Goal: Task Accomplishment & Management: Manage account settings

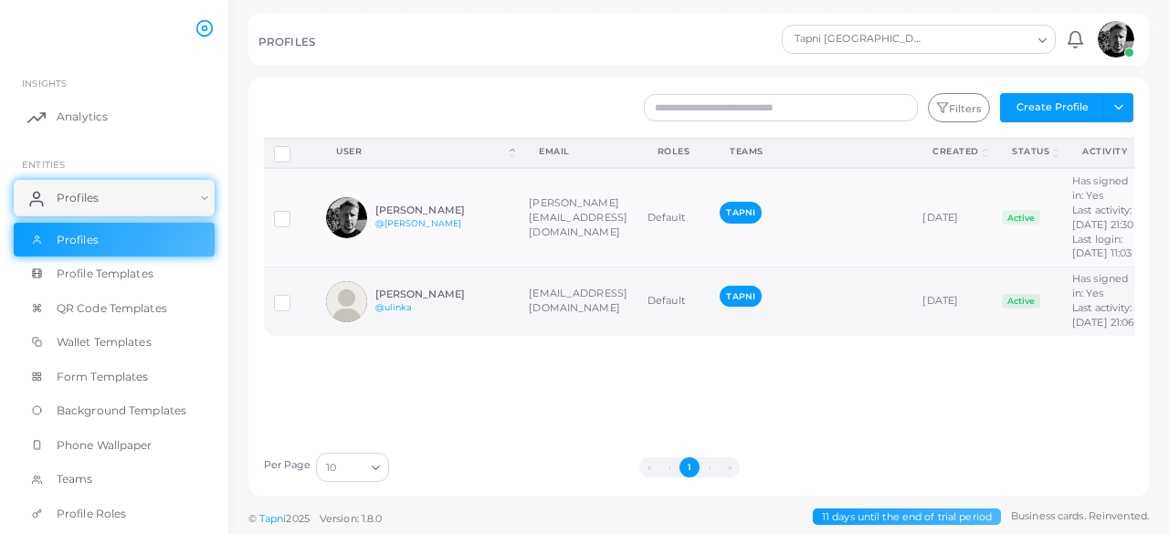
click at [452, 315] on div "[PERSON_NAME] @ulinka" at bounding box center [442, 302] width 134 height 26
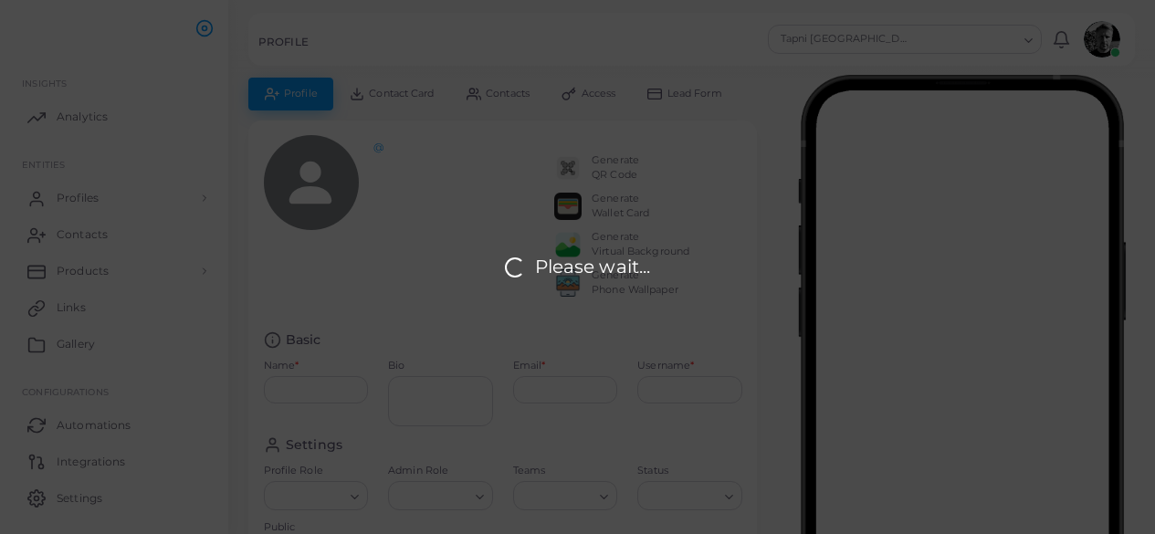
type input "**********"
type input "******"
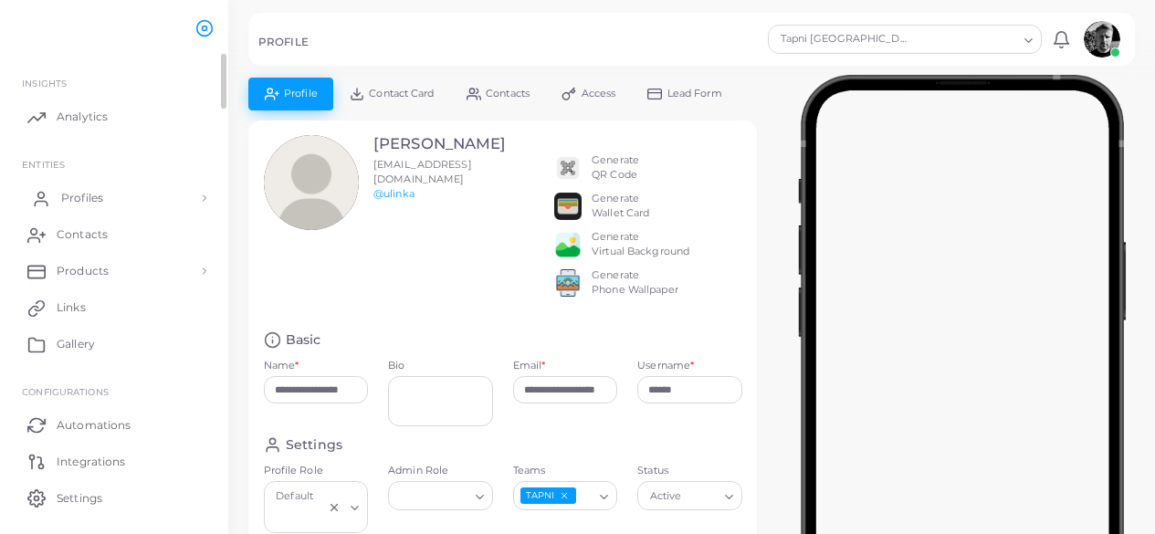
click at [80, 204] on span "Profiles" at bounding box center [82, 198] width 42 height 16
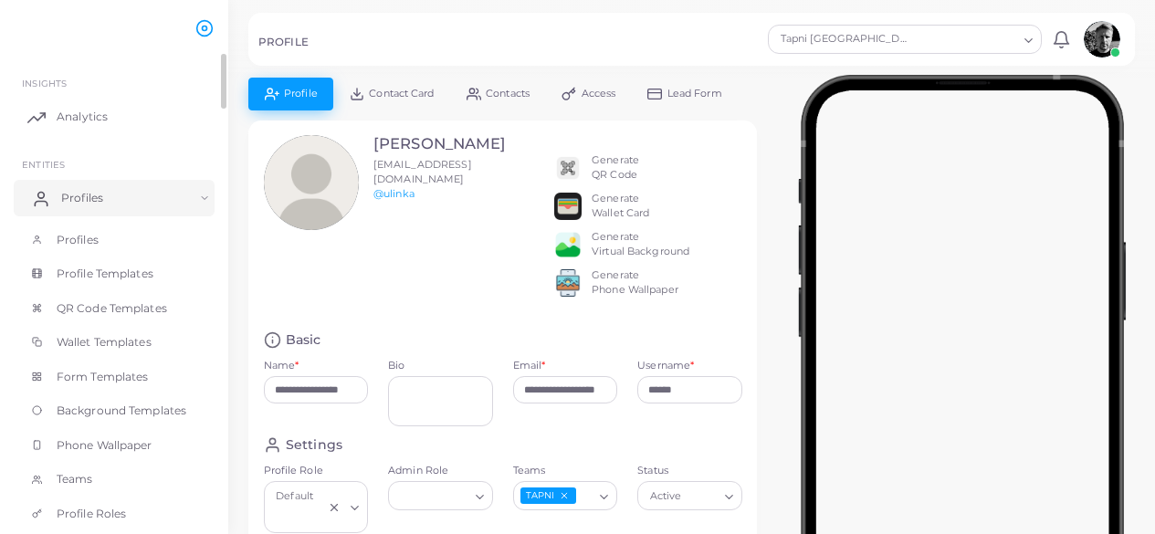
click at [57, 211] on link "Profiles" at bounding box center [114, 198] width 201 height 37
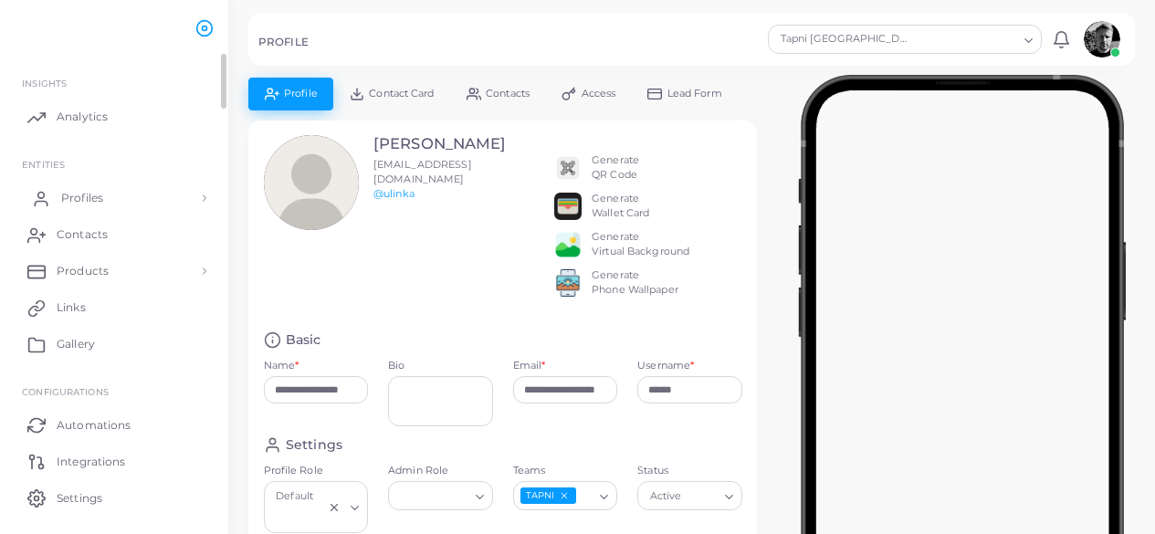
click at [70, 205] on span "Profiles" at bounding box center [82, 198] width 42 height 16
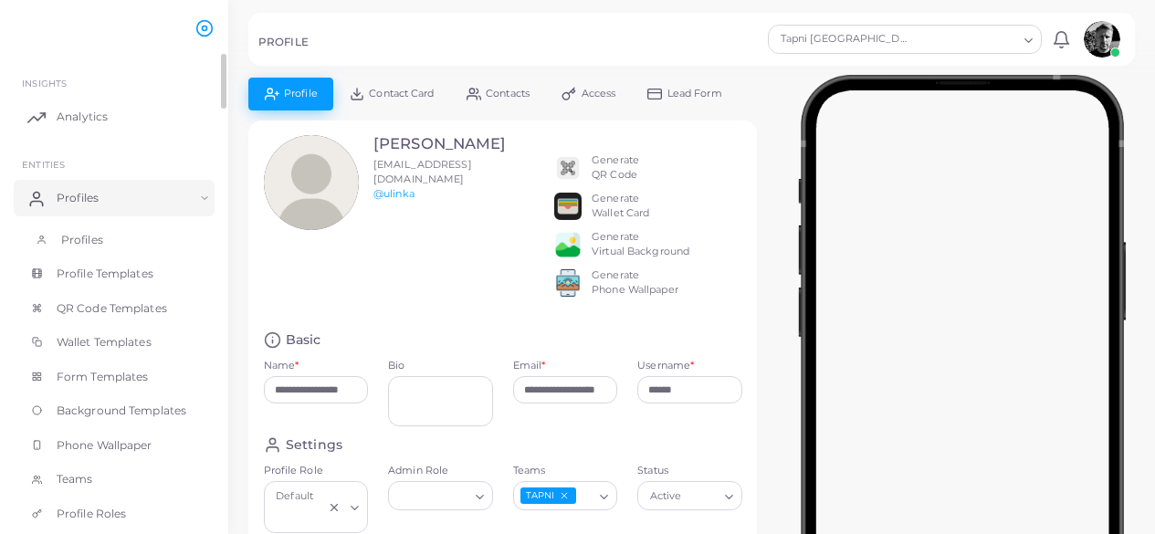
click at [74, 240] on span "Profiles" at bounding box center [82, 240] width 42 height 16
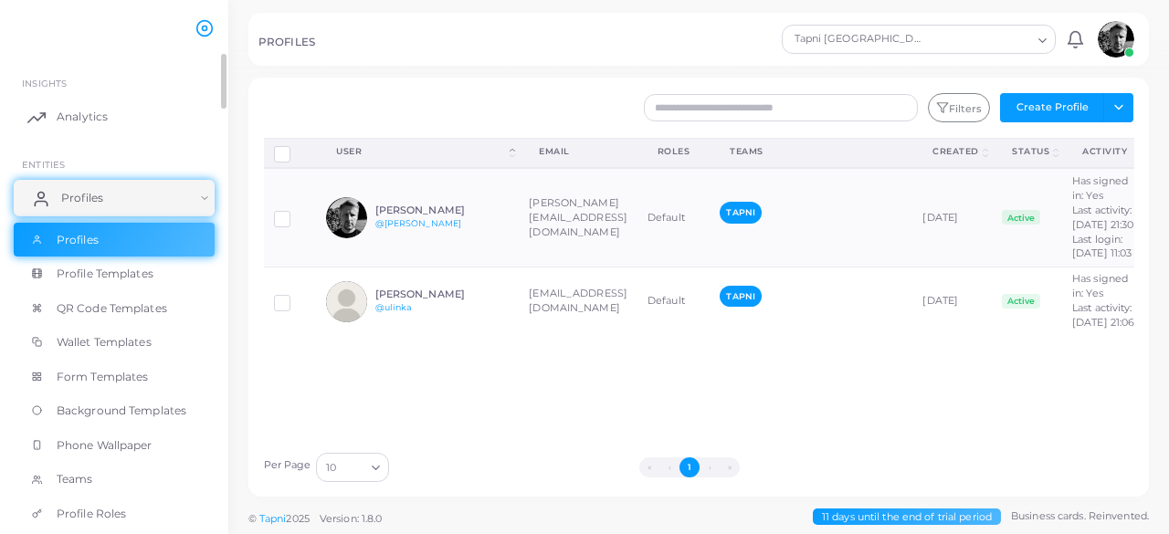
click at [184, 202] on link "Profiles" at bounding box center [114, 198] width 201 height 37
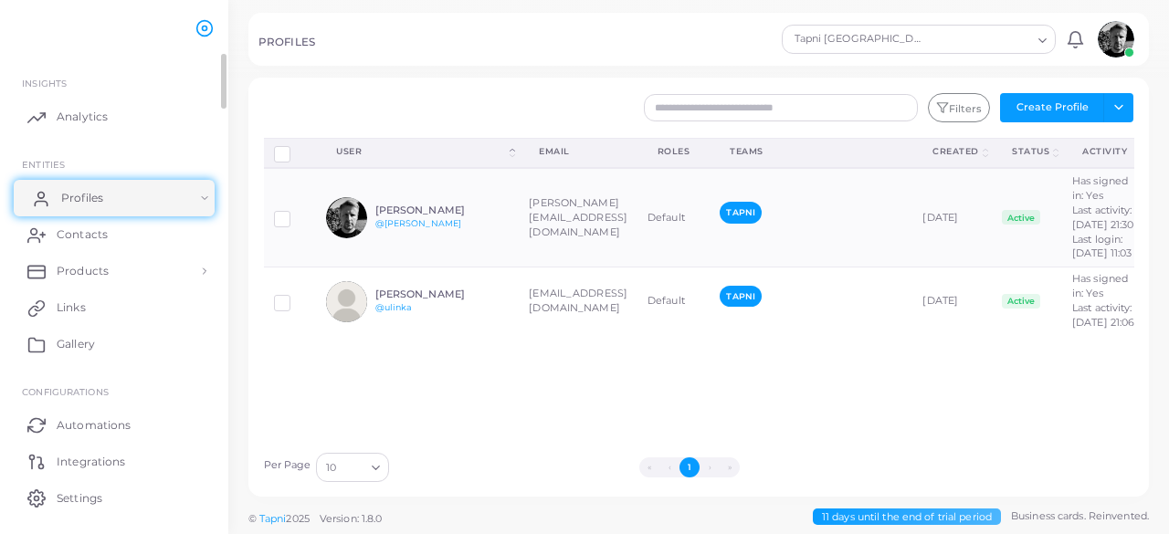
click at [119, 199] on link "Profiles" at bounding box center [114, 198] width 201 height 37
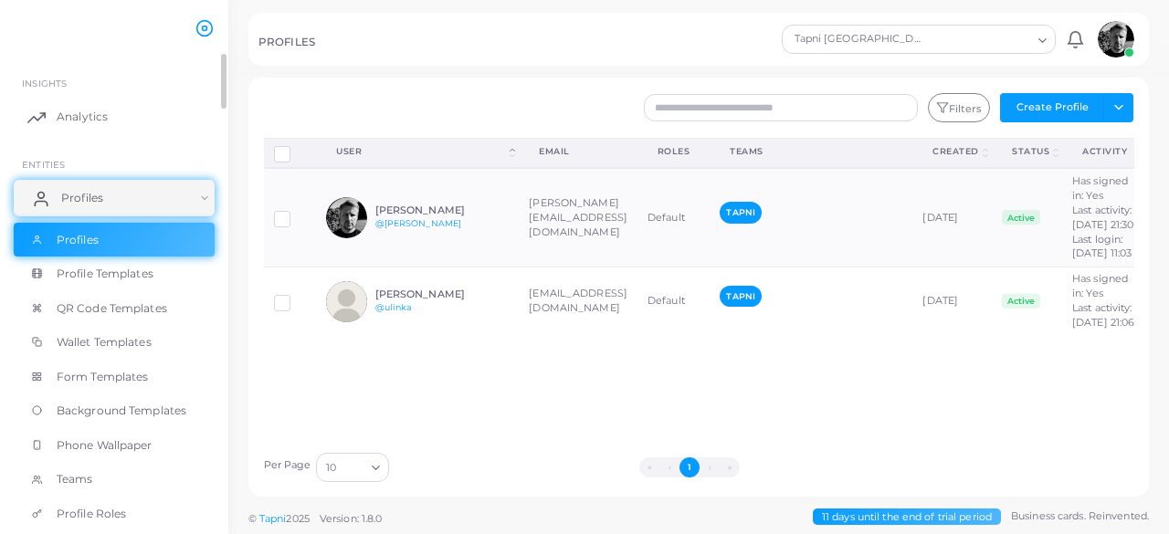
click at [104, 279] on span "Profile Templates" at bounding box center [105, 274] width 97 height 16
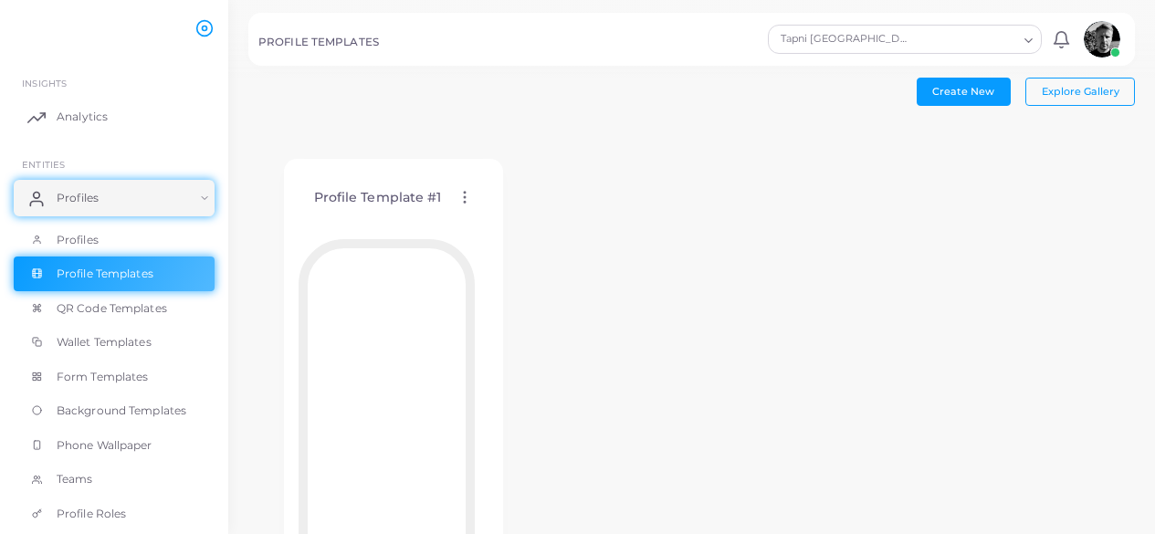
click at [357, 29] on div "PROFILE TEMPLATES Tapni [GEOGRAPHIC_DATA] Loading... Notifications 0 New Mark A…" at bounding box center [691, 39] width 887 height 53
click at [91, 248] on span "Profiles" at bounding box center [78, 240] width 42 height 16
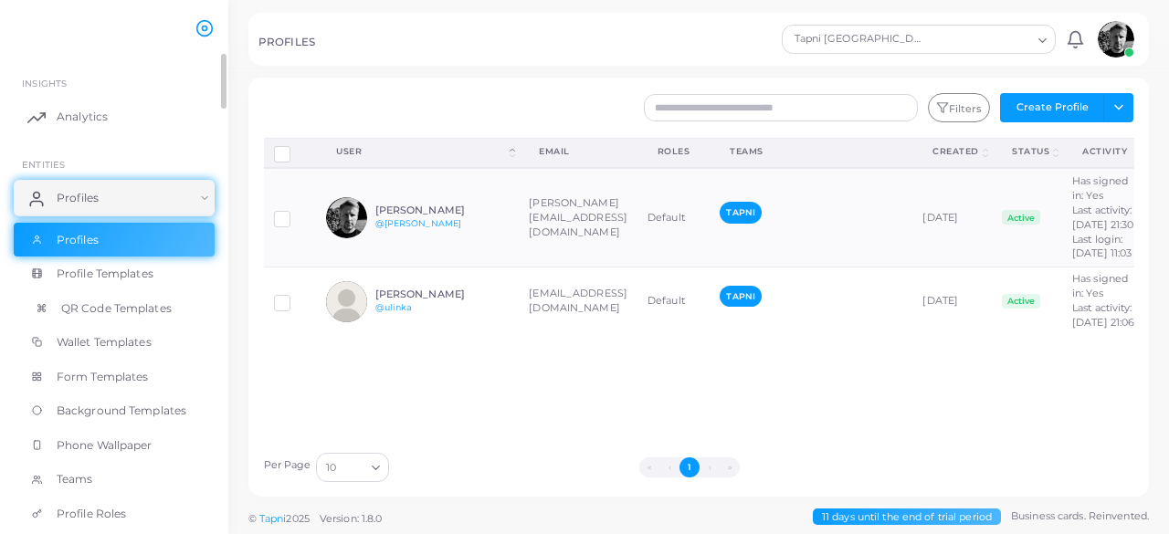
click at [145, 314] on span "QR Code Templates" at bounding box center [116, 308] width 111 height 16
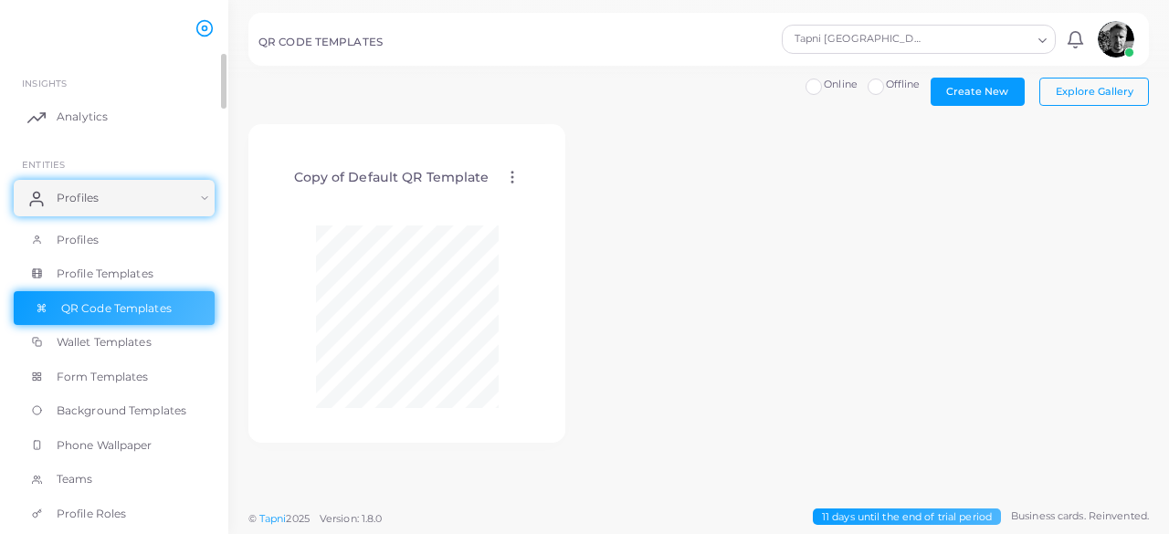
click at [135, 282] on link "Profile Templates" at bounding box center [114, 274] width 201 height 35
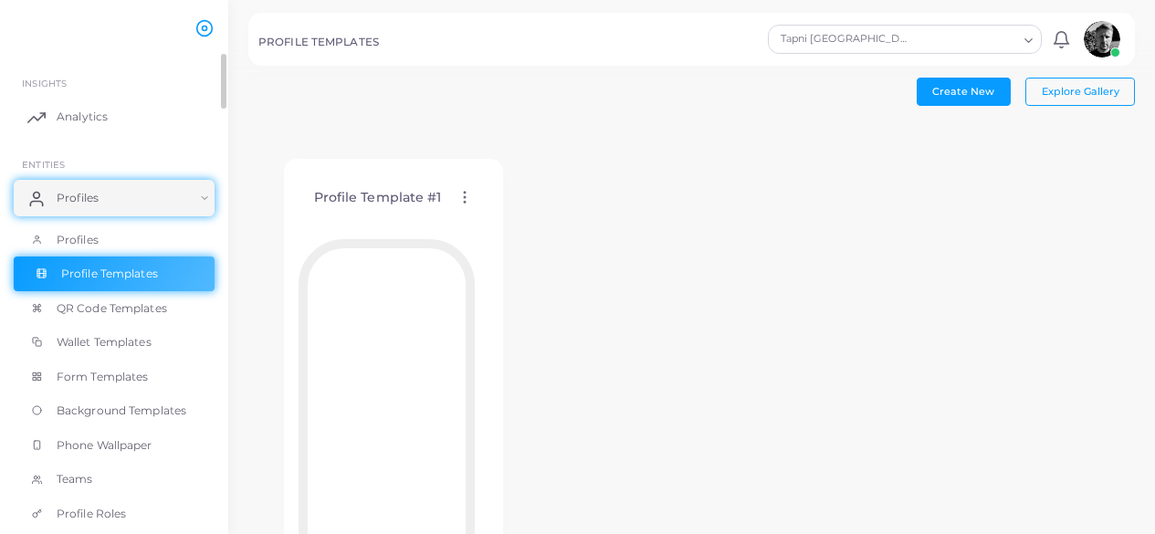
click at [1075, 97] on span "Explore Gallery" at bounding box center [1081, 91] width 78 height 13
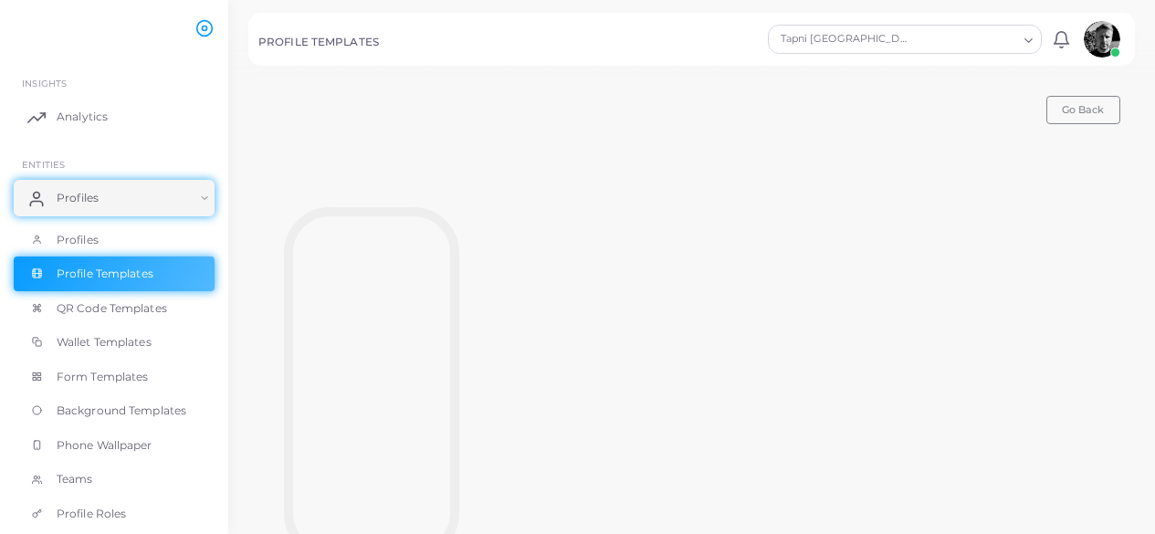
click at [1095, 106] on span "Go Back" at bounding box center [1083, 109] width 42 height 13
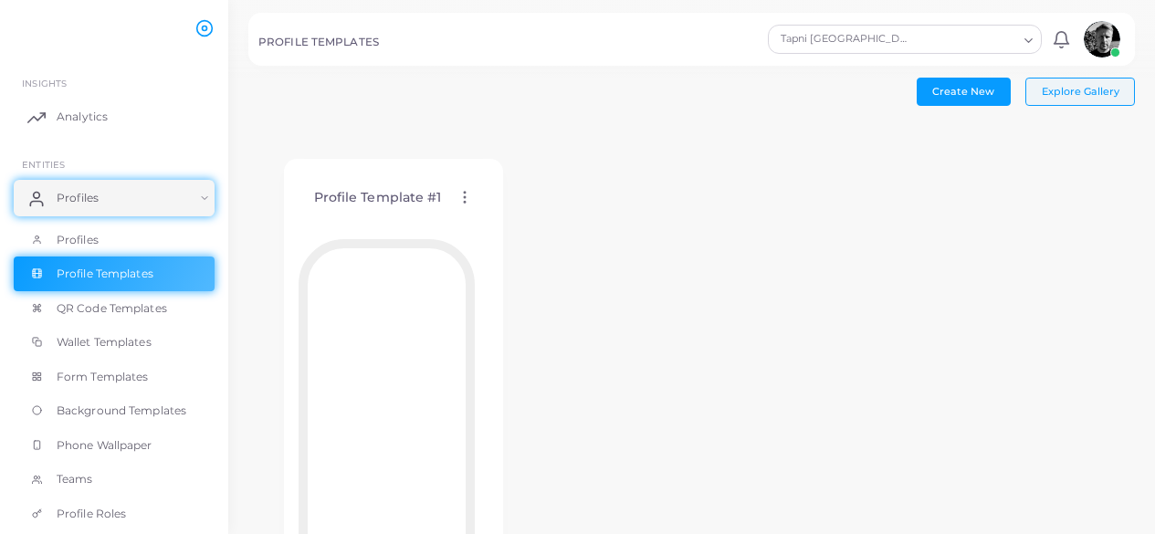
click at [1091, 101] on button "Explore Gallery" at bounding box center [1081, 91] width 110 height 27
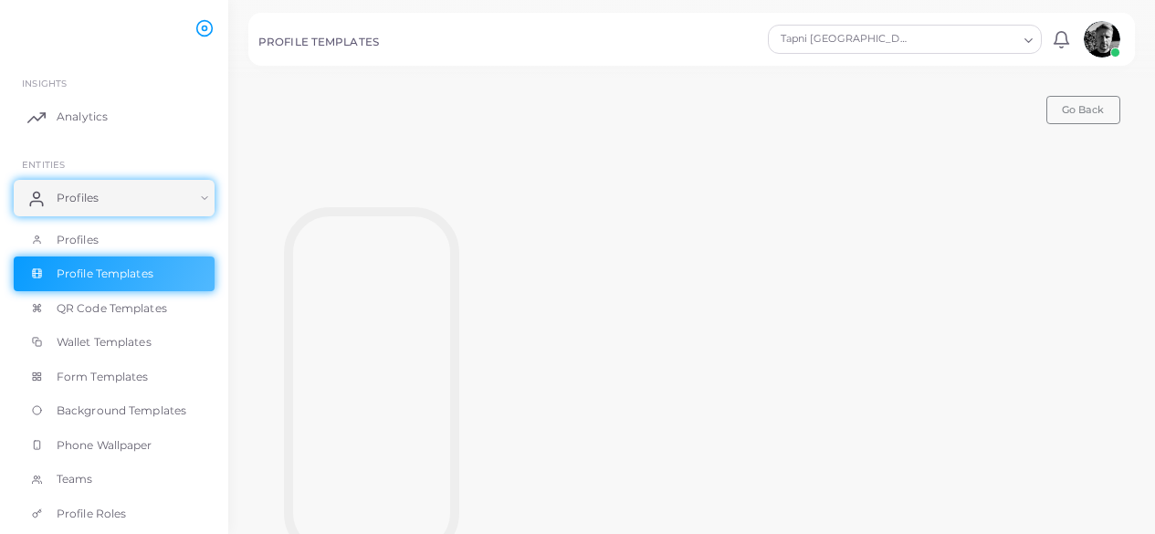
click at [1099, 114] on span "Go Back" at bounding box center [1083, 109] width 42 height 13
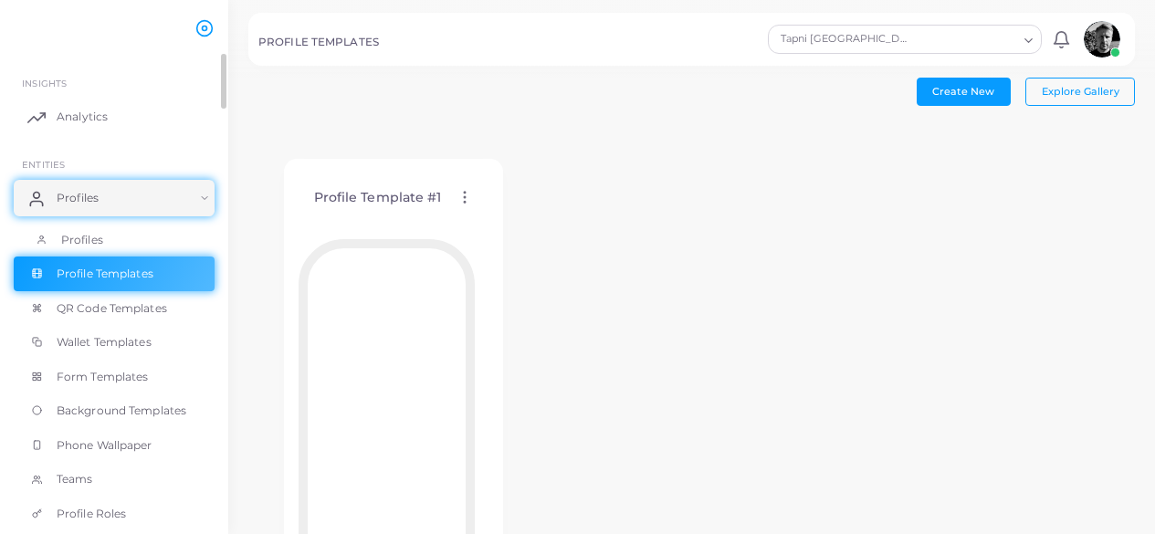
click at [82, 239] on span "Profiles" at bounding box center [82, 240] width 42 height 16
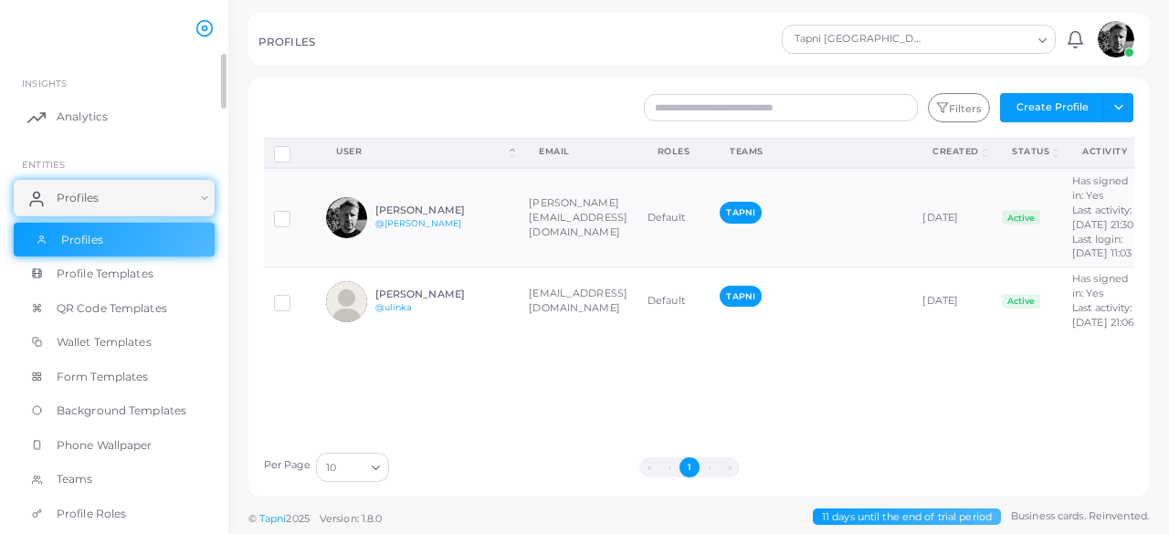
click at [426, 228] on link "@[PERSON_NAME]" at bounding box center [418, 223] width 87 height 10
click at [81, 115] on span "Analytics" at bounding box center [82, 117] width 51 height 16
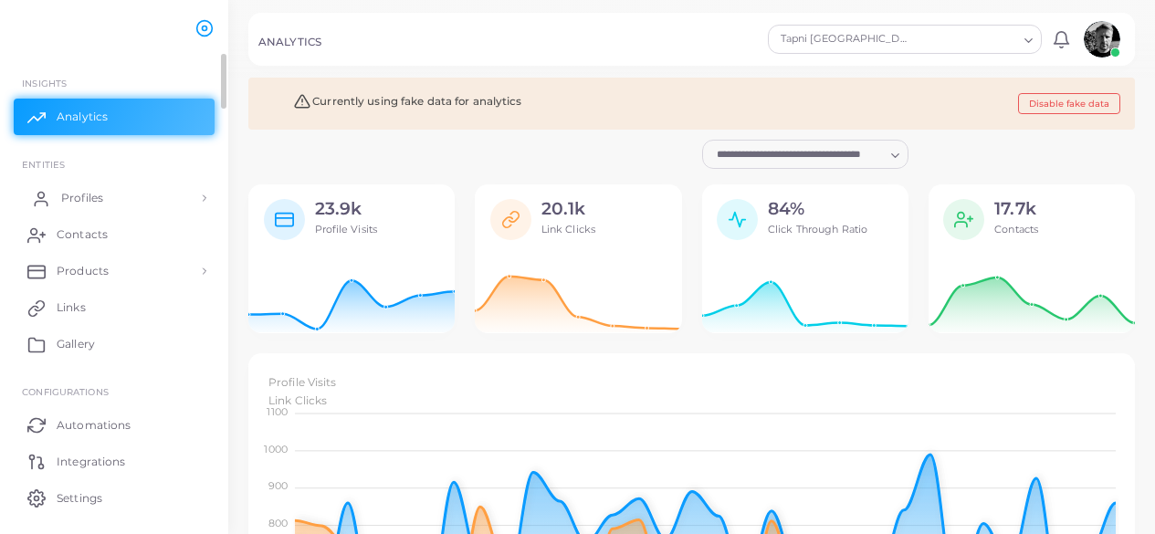
click at [91, 200] on span "Profiles" at bounding box center [82, 198] width 42 height 16
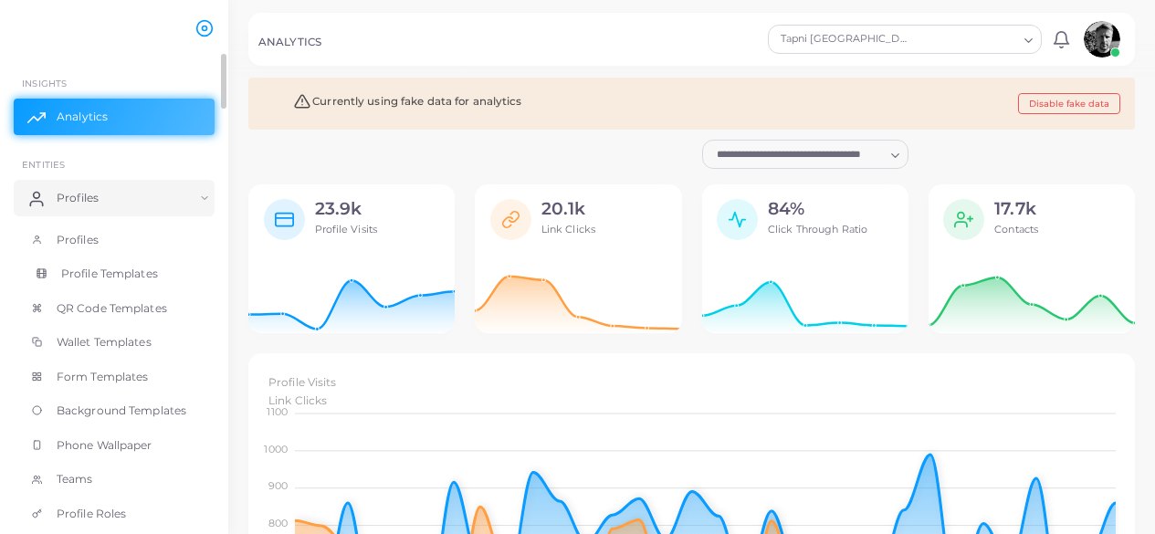
click at [84, 277] on span "Profile Templates" at bounding box center [109, 274] width 97 height 16
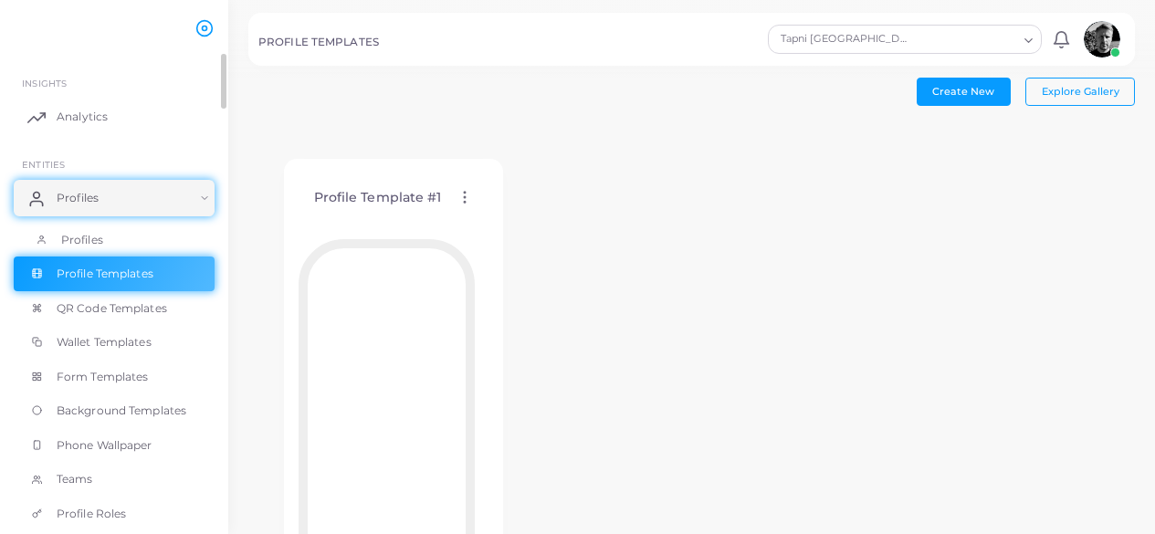
click at [70, 244] on span "Profiles" at bounding box center [82, 240] width 42 height 16
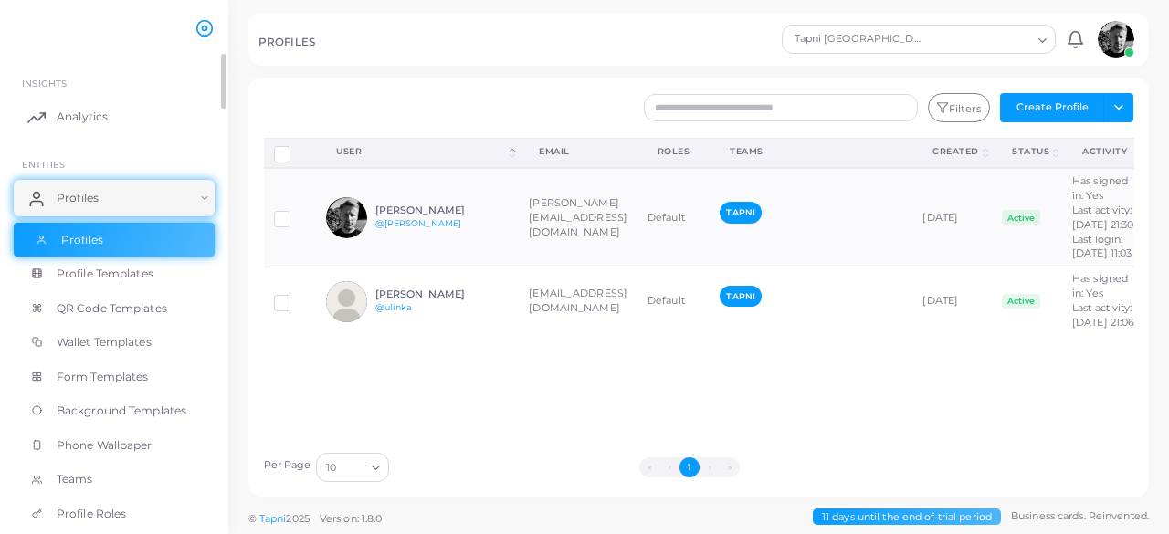
scroll to position [0, 143]
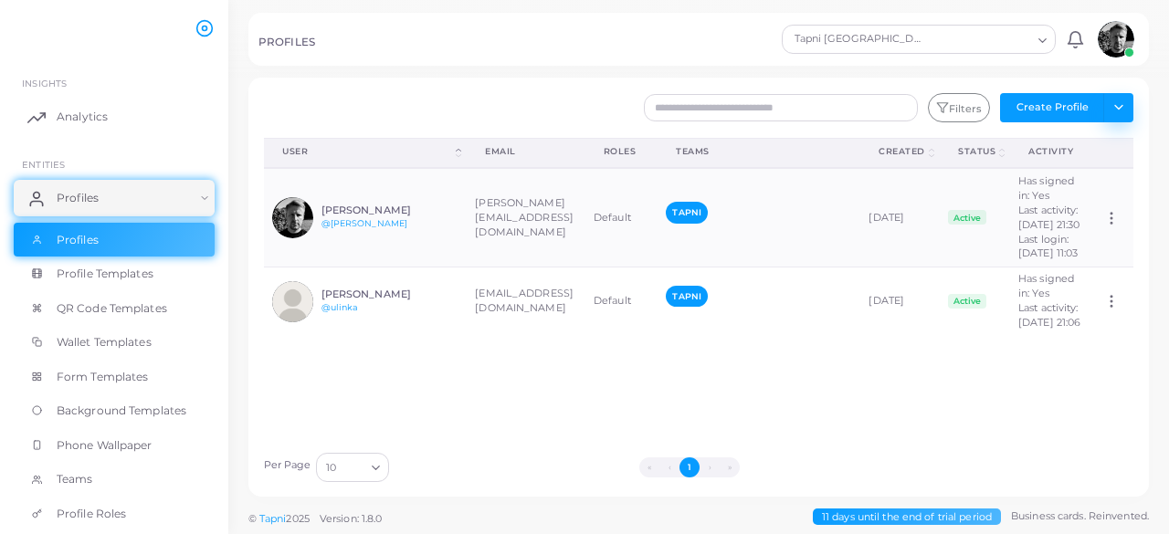
click at [1110, 118] on button "Toggle dropdown" at bounding box center [1118, 107] width 30 height 29
click at [1112, 486] on div "Filters Create Profile Toggle dropdown Import Profiles Invite Profiles Export P…" at bounding box center [698, 287] width 901 height 419
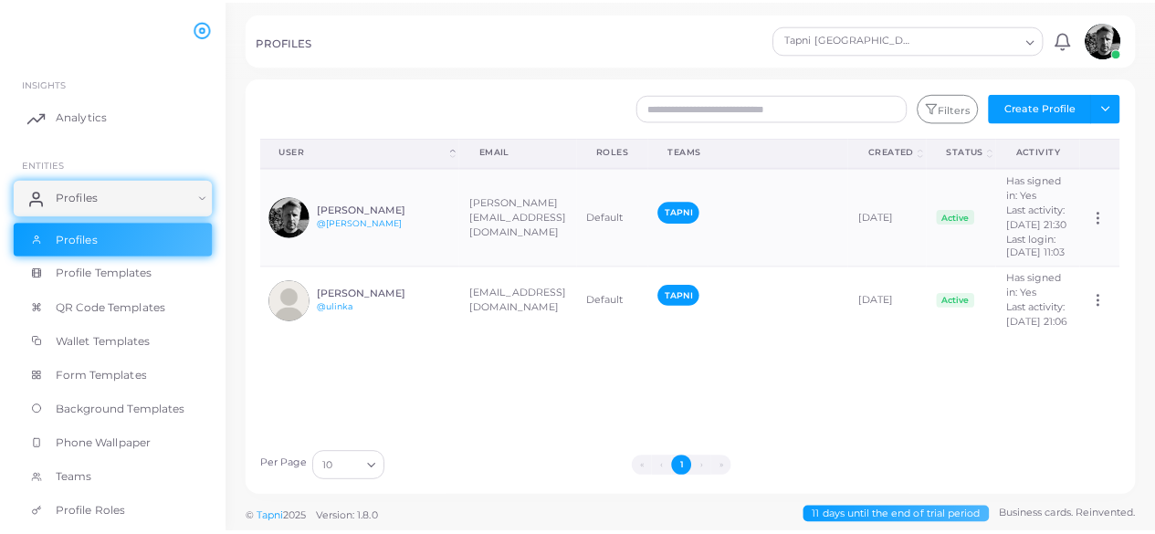
scroll to position [0, 0]
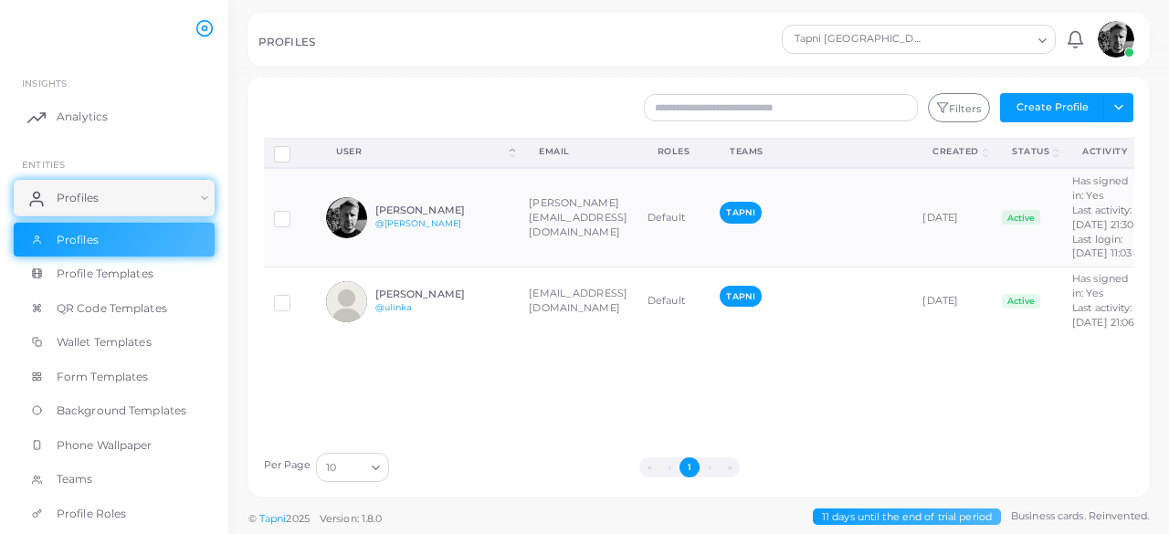
click at [726, 476] on li "»" at bounding box center [730, 468] width 20 height 20
click at [719, 472] on ul "« ‹ 1 › »" at bounding box center [690, 468] width 592 height 20
click at [647, 482] on div "Filters Create Profile Toggle dropdown Import Profiles Invite Profiles Export P…" at bounding box center [698, 287] width 901 height 419
click at [654, 466] on li "«" at bounding box center [649, 468] width 20 height 20
click at [1091, 110] on button "Create Profile" at bounding box center [1052, 107] width 104 height 29
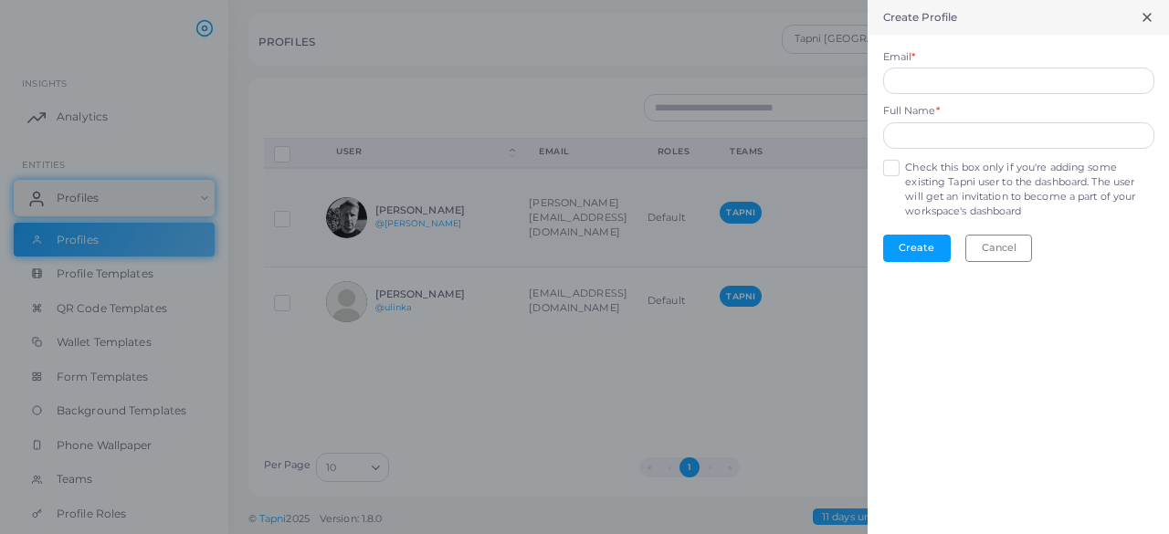
click at [1146, 13] on icon at bounding box center [1147, 17] width 15 height 15
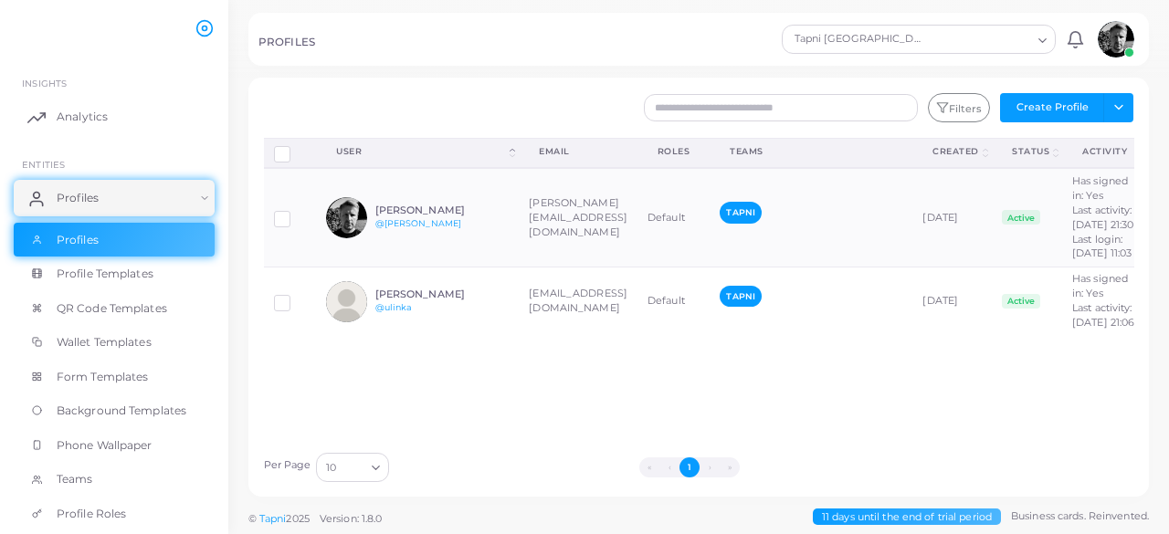
click at [1030, 45] on input "Search for option" at bounding box center [978, 39] width 105 height 20
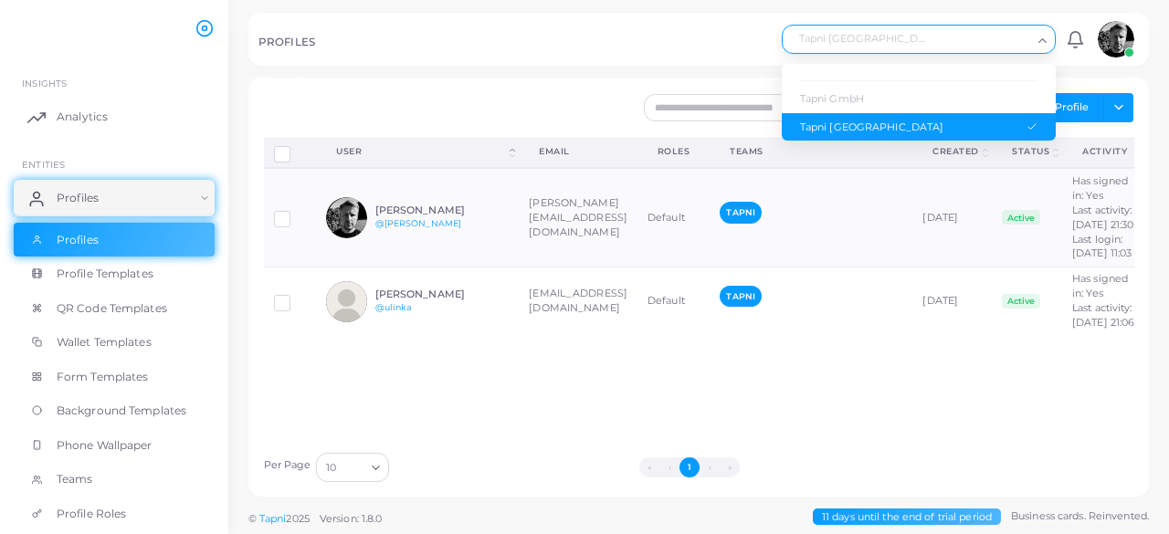
click at [989, 128] on div "Tapni [GEOGRAPHIC_DATA]" at bounding box center [918, 128] width 237 height 16
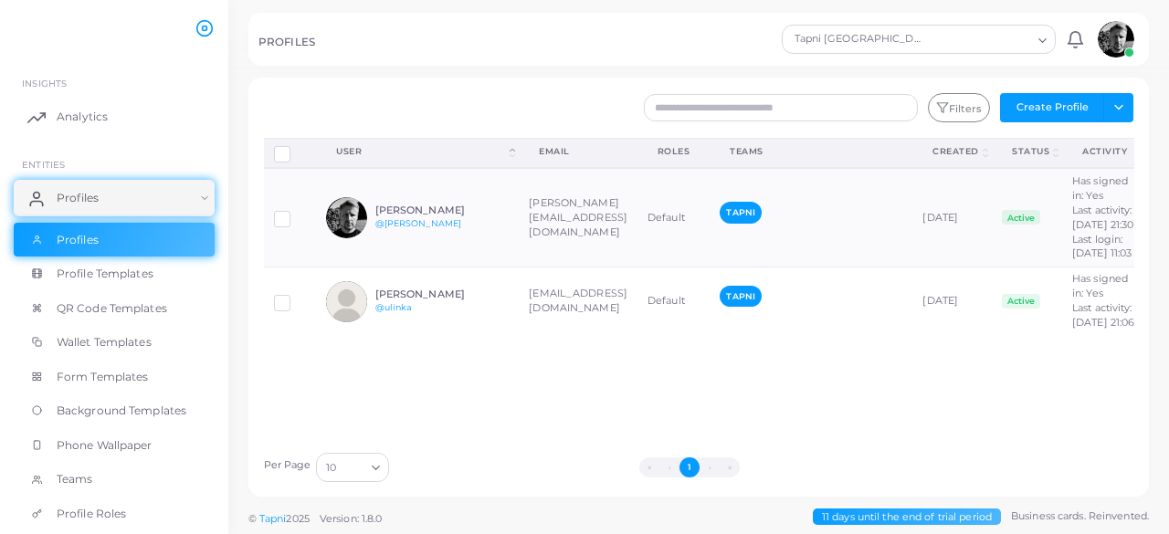
click at [1028, 43] on input "Search for option" at bounding box center [978, 39] width 105 height 20
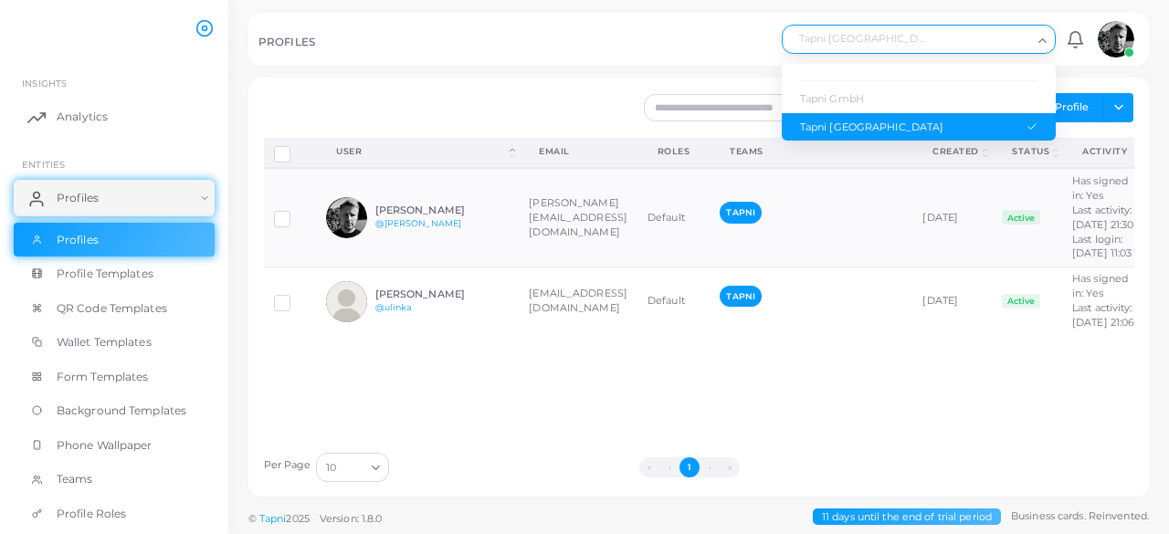
click at [955, 124] on div "Tapni [GEOGRAPHIC_DATA]" at bounding box center [918, 128] width 237 height 16
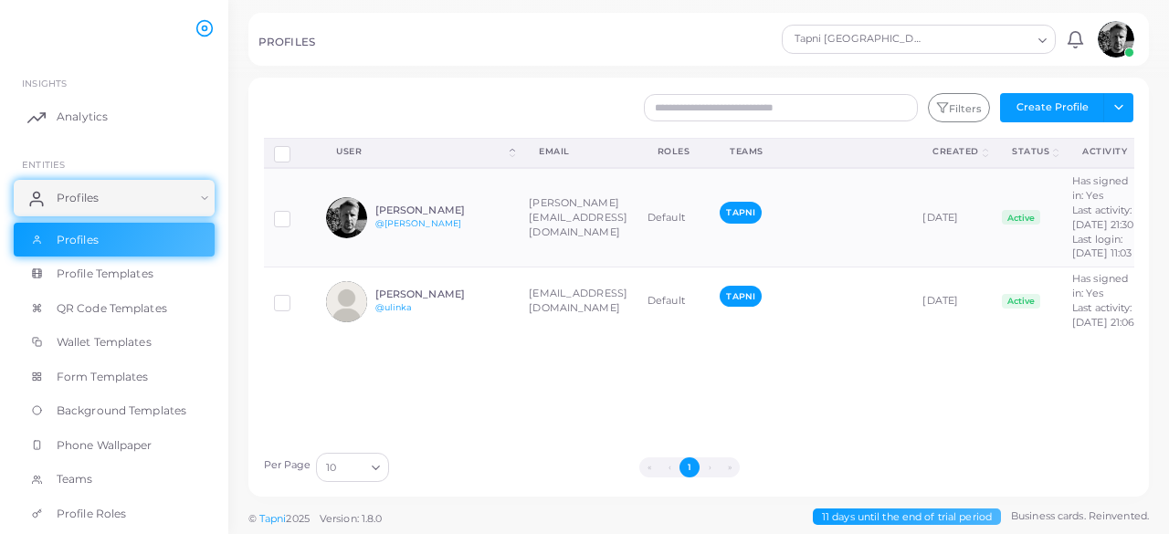
click at [1042, 49] on div "Loading..." at bounding box center [1044, 38] width 22 height 24
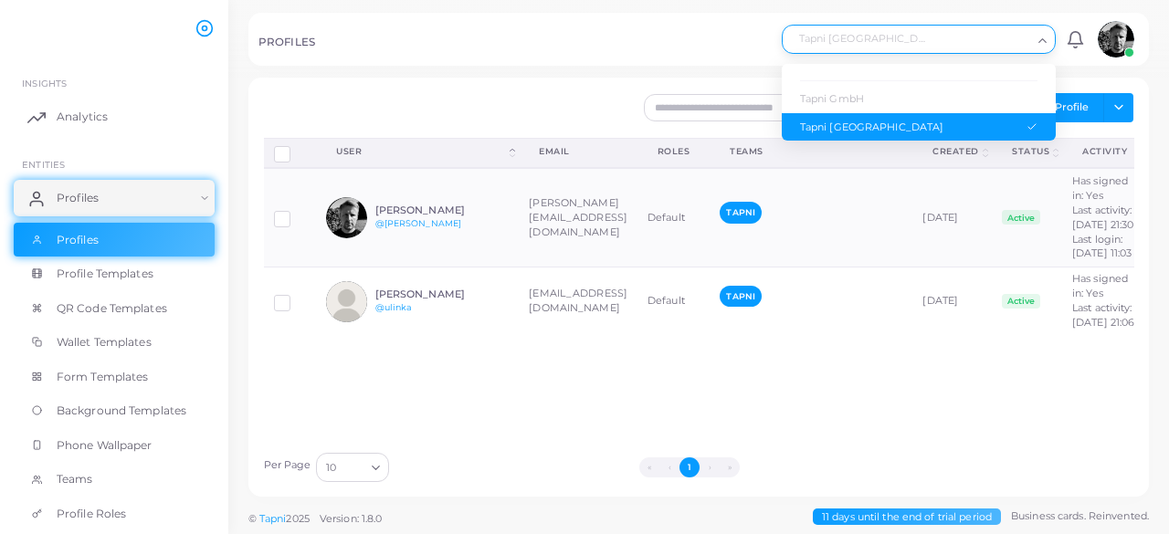
click at [857, 99] on div "Tapni GmbH" at bounding box center [918, 93] width 237 height 26
click at [823, 100] on div "Tapni GmbH" at bounding box center [918, 93] width 237 height 26
click at [856, 121] on div "Tapni [GEOGRAPHIC_DATA]" at bounding box center [918, 128] width 237 height 16
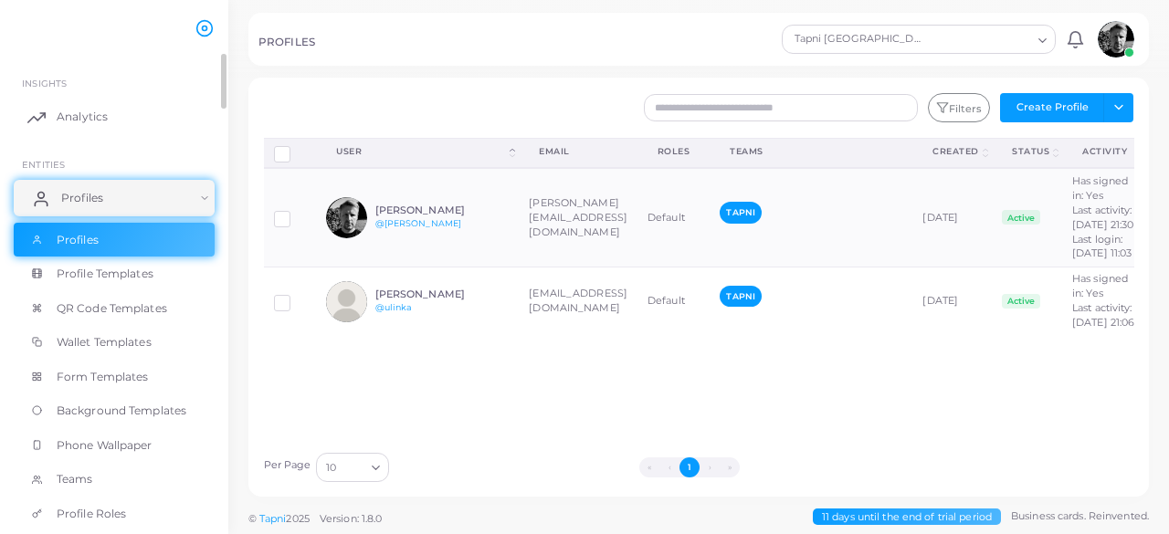
click at [134, 205] on link "Profiles" at bounding box center [114, 198] width 201 height 37
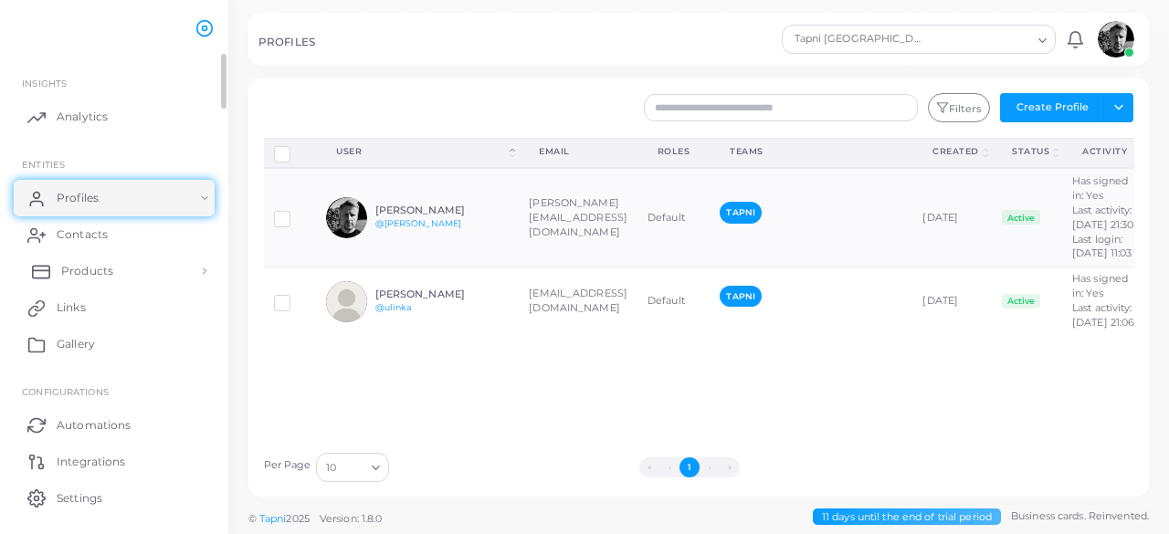
click at [68, 277] on span "Products" at bounding box center [87, 271] width 52 height 16
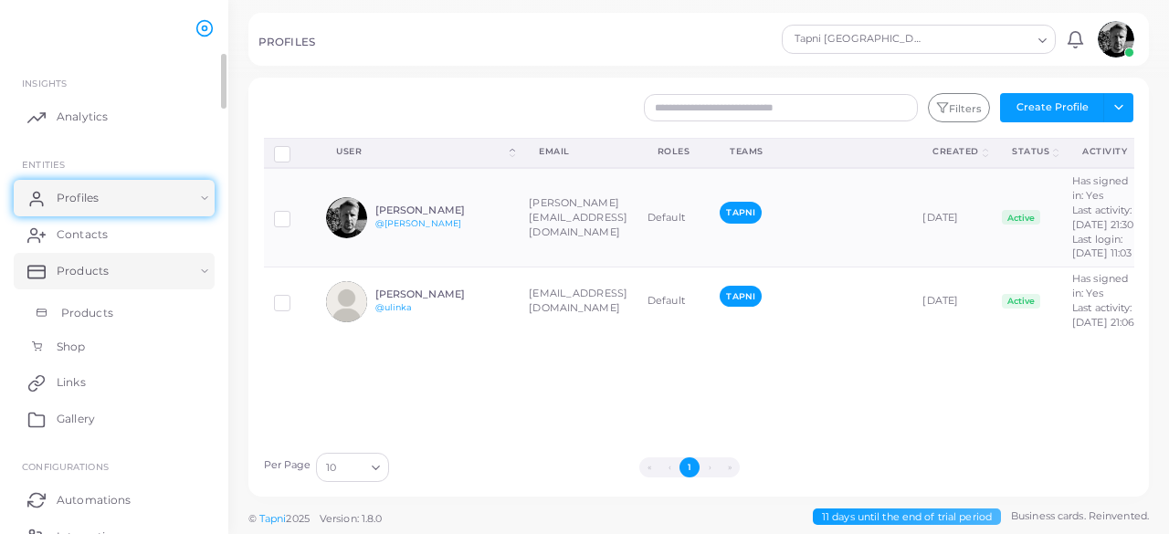
click at [82, 317] on span "Products" at bounding box center [87, 313] width 52 height 16
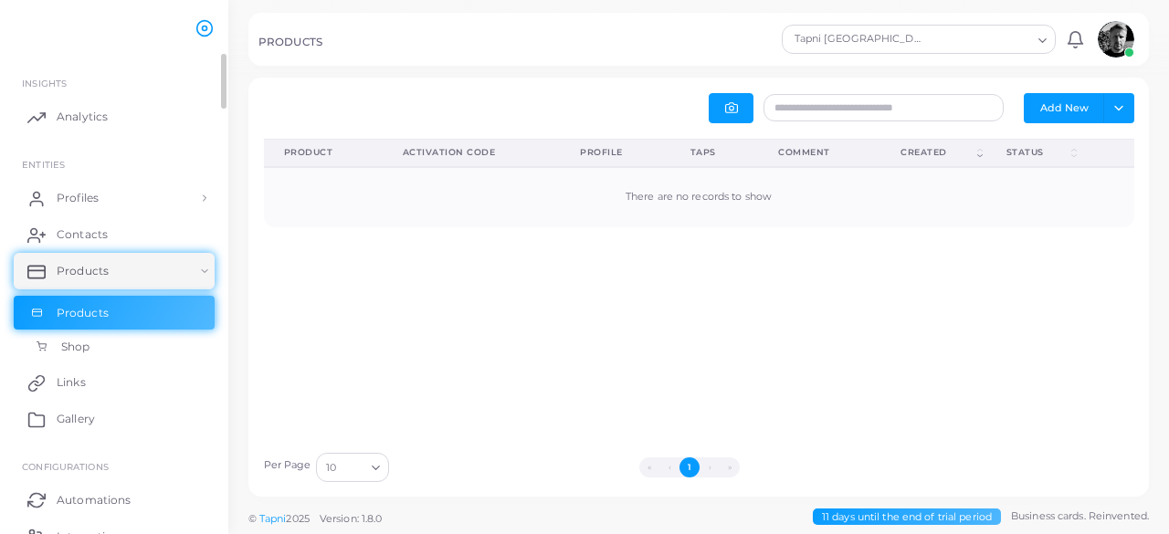
click at [70, 352] on span "Shop" at bounding box center [75, 347] width 28 height 16
click at [81, 242] on span "Contacts" at bounding box center [86, 235] width 51 height 16
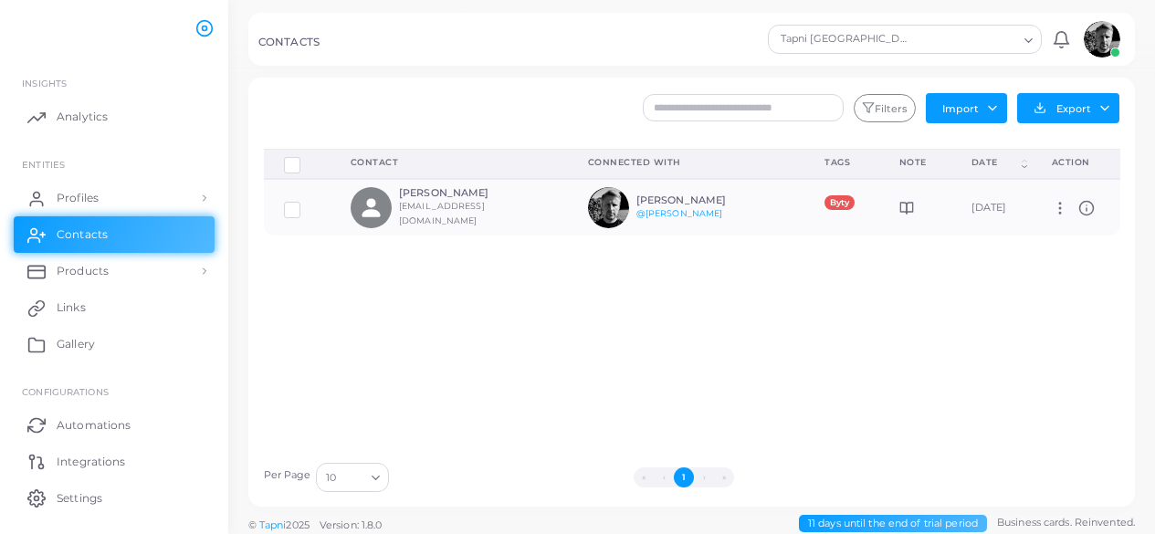
click at [1065, 419] on div "Delete Connections Manage Connections Show Selections Contact Connected With Ta…" at bounding box center [692, 301] width 877 height 304
click at [103, 202] on link "Profiles" at bounding box center [114, 198] width 201 height 37
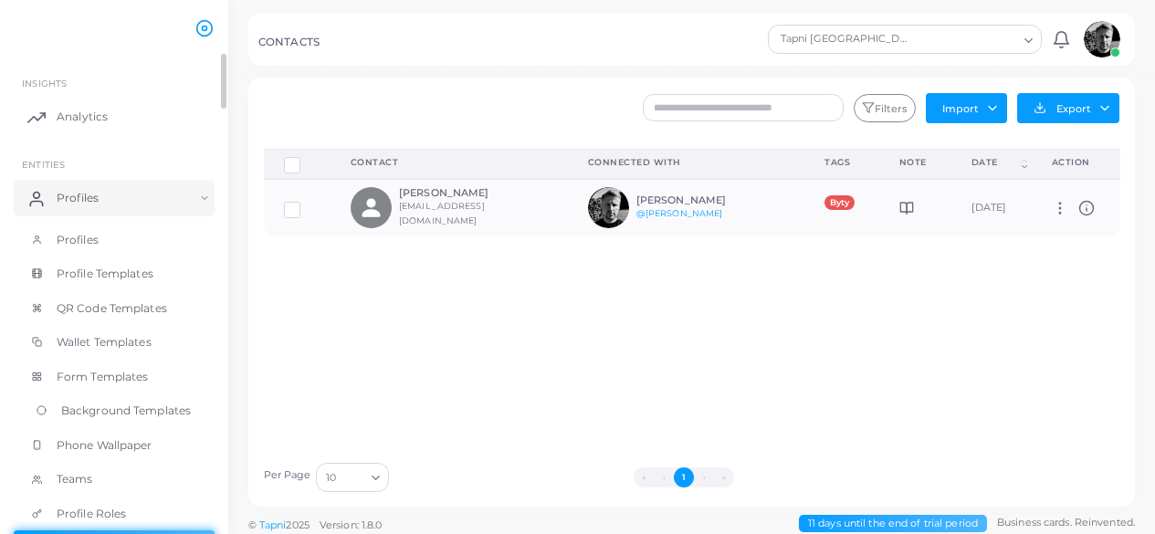
click at [116, 416] on span "Background Templates" at bounding box center [126, 411] width 130 height 16
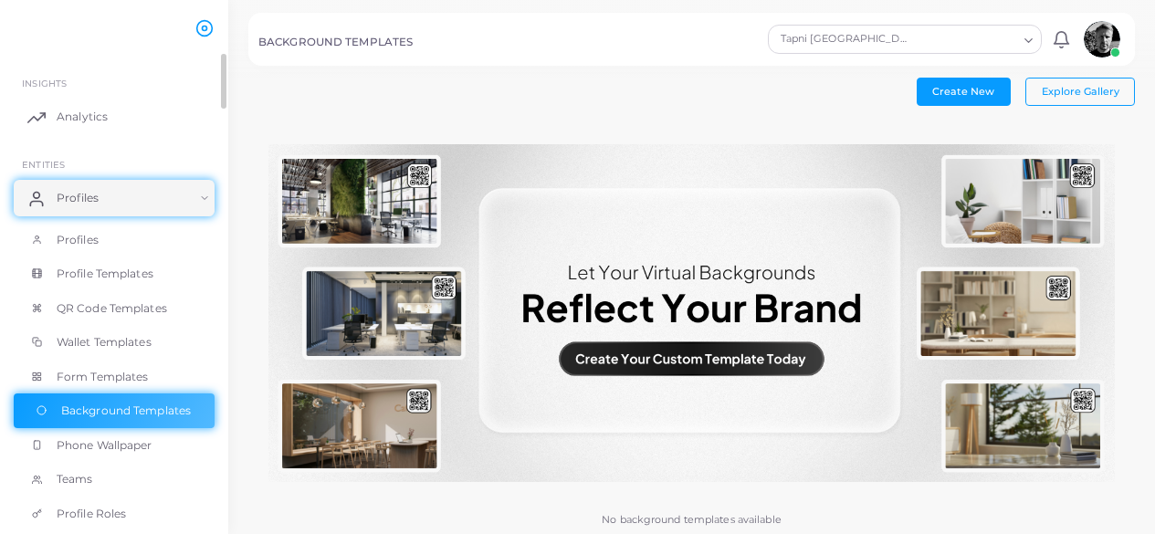
click at [750, 363] on img at bounding box center [692, 313] width 847 height 339
click at [969, 101] on button "Create New" at bounding box center [964, 91] width 94 height 27
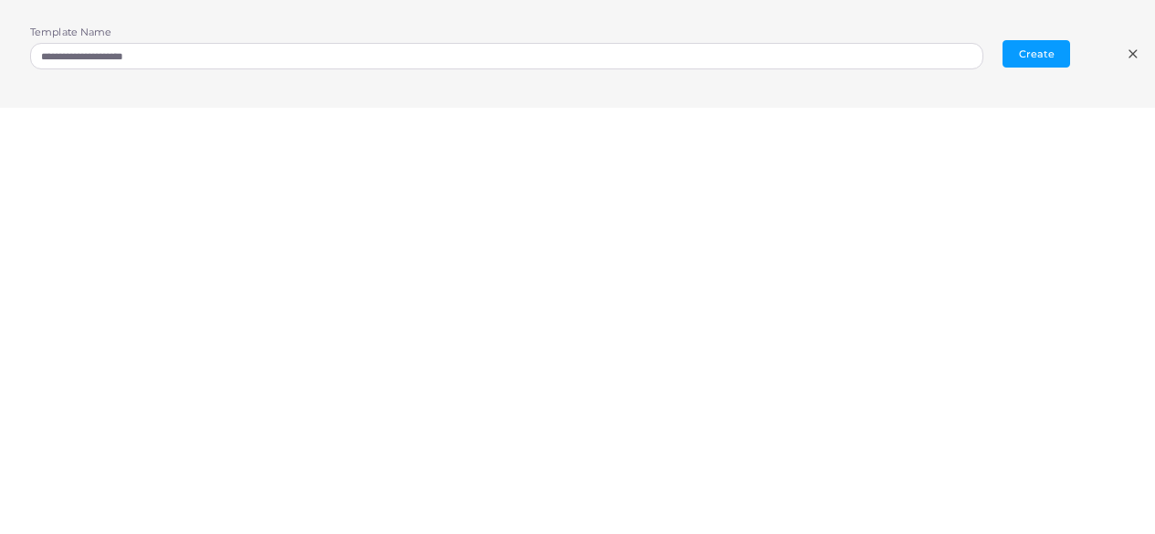
scroll to position [5, 0]
click at [1132, 57] on icon at bounding box center [1133, 54] width 15 height 15
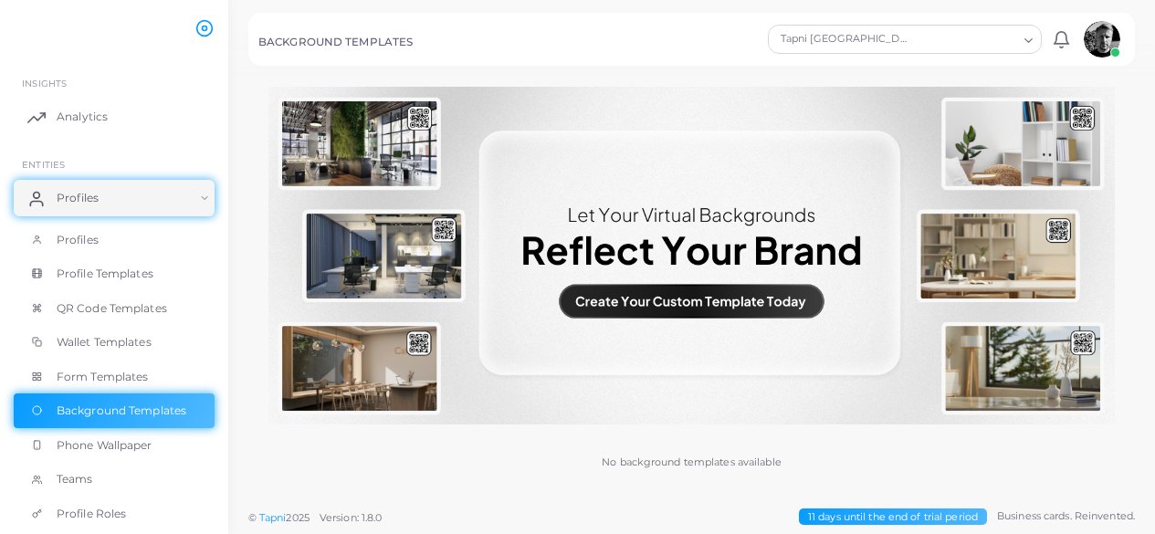
click at [747, 293] on img at bounding box center [692, 256] width 847 height 339
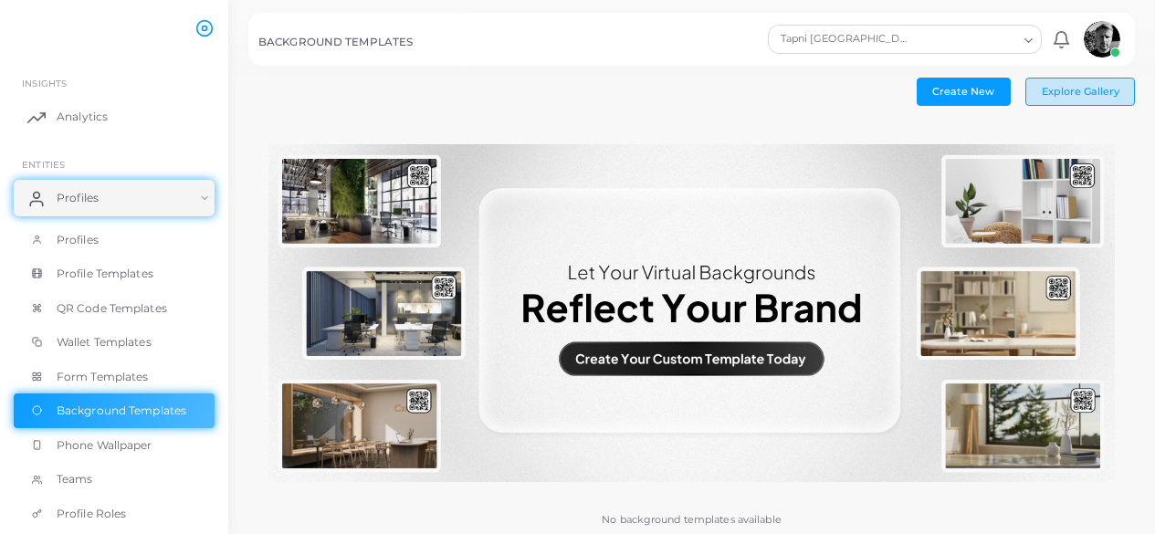
click at [1073, 95] on span "Explore Gallery" at bounding box center [1081, 91] width 78 height 13
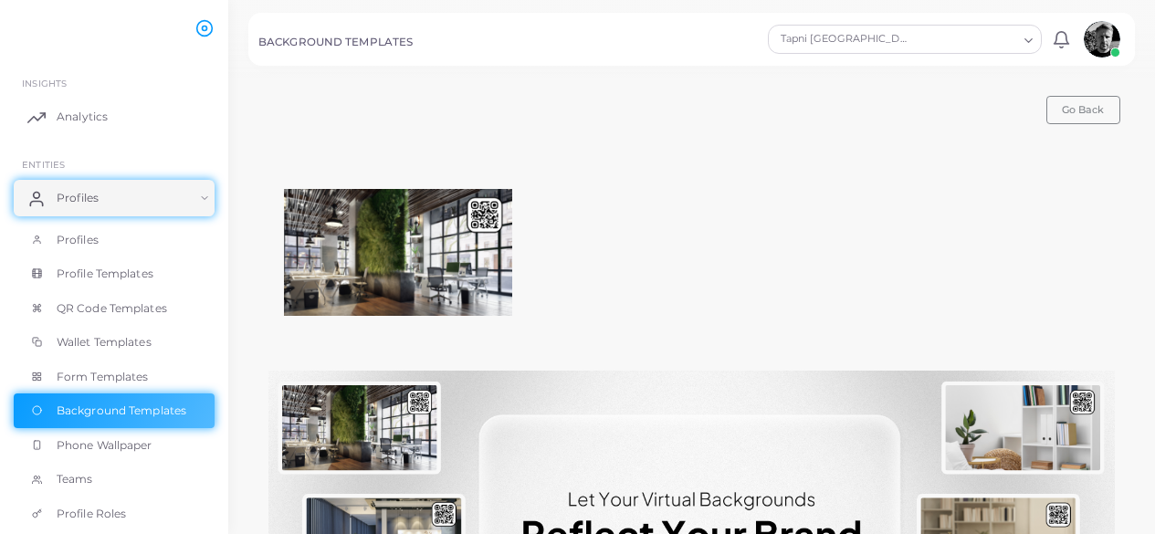
click at [458, 242] on img at bounding box center [398, 252] width 228 height 127
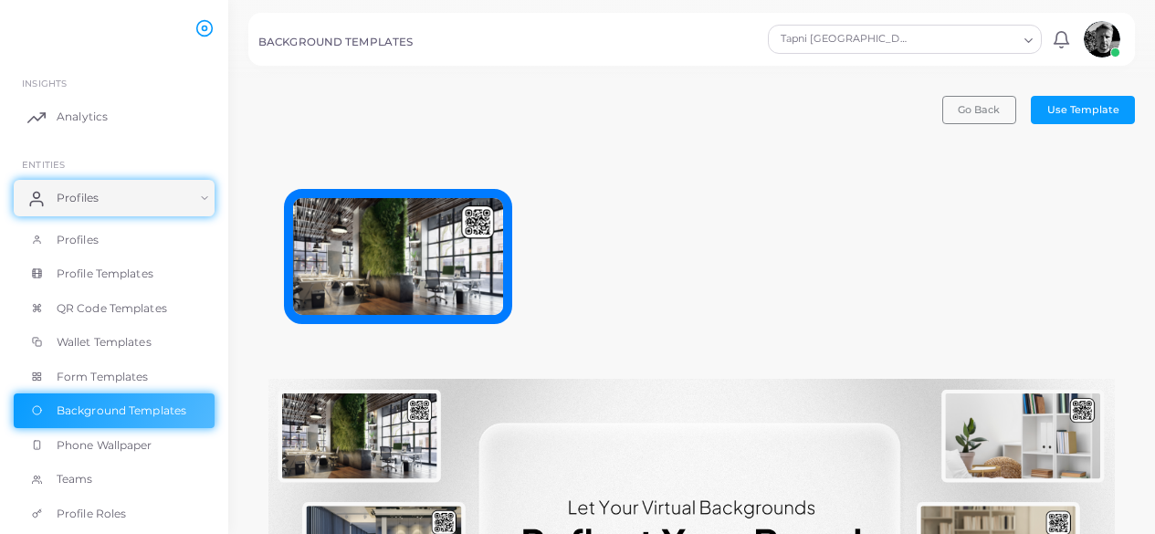
click at [452, 227] on img at bounding box center [398, 256] width 228 height 135
click at [491, 241] on img at bounding box center [398, 256] width 228 height 135
click at [453, 293] on img at bounding box center [398, 256] width 228 height 135
click at [450, 293] on img at bounding box center [398, 256] width 228 height 135
click at [444, 271] on img at bounding box center [398, 256] width 228 height 135
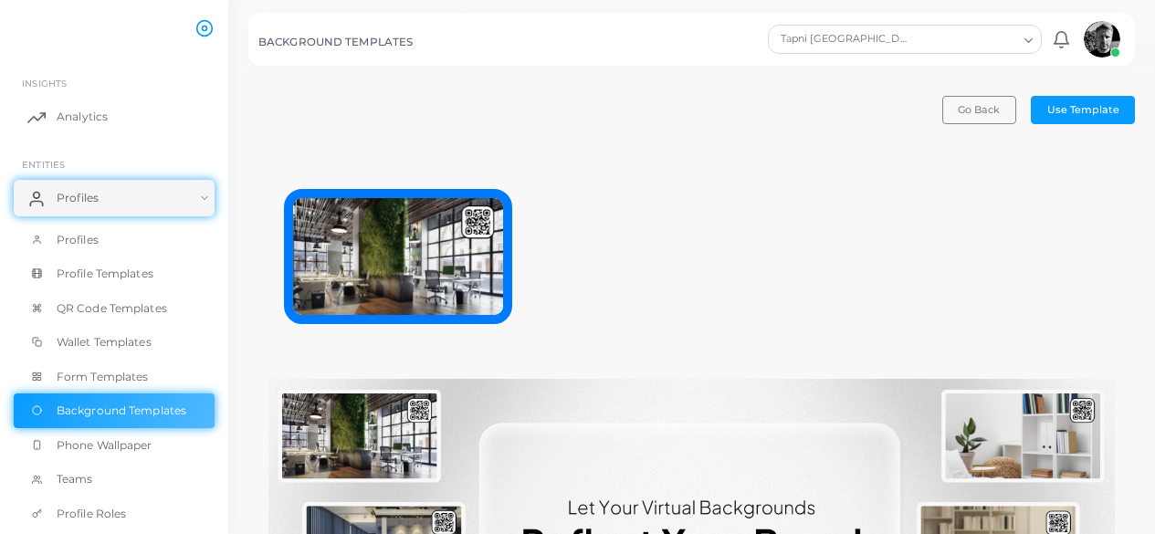
click at [472, 297] on img at bounding box center [398, 256] width 228 height 135
click at [479, 282] on img at bounding box center [398, 256] width 228 height 135
click at [473, 226] on img at bounding box center [398, 256] width 228 height 135
click at [478, 221] on img at bounding box center [398, 256] width 228 height 135
click at [1010, 123] on button "Go Back" at bounding box center [980, 109] width 74 height 27
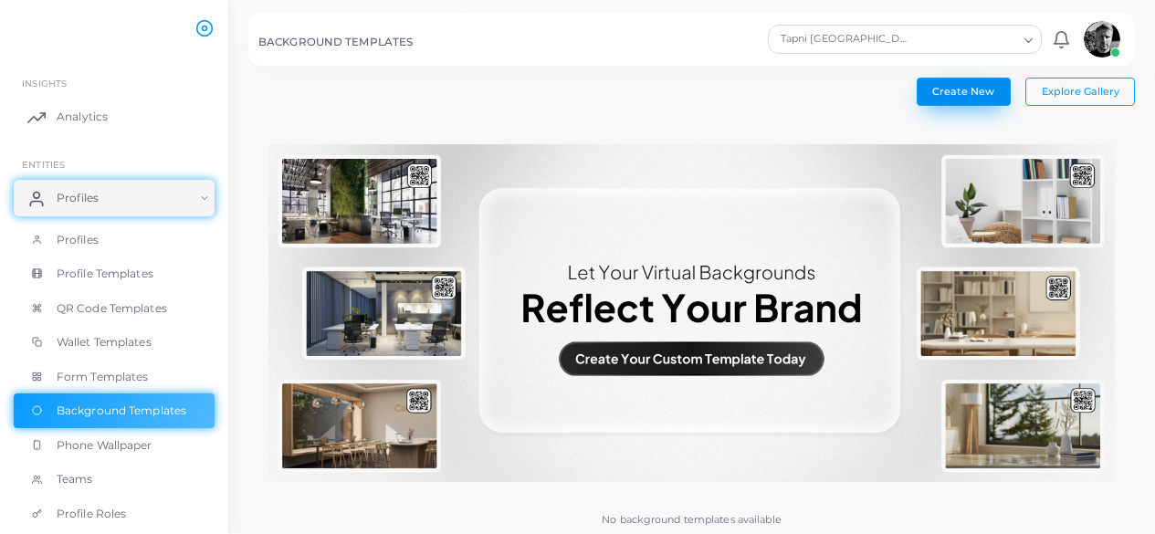
click at [979, 105] on button "Create New" at bounding box center [964, 91] width 94 height 27
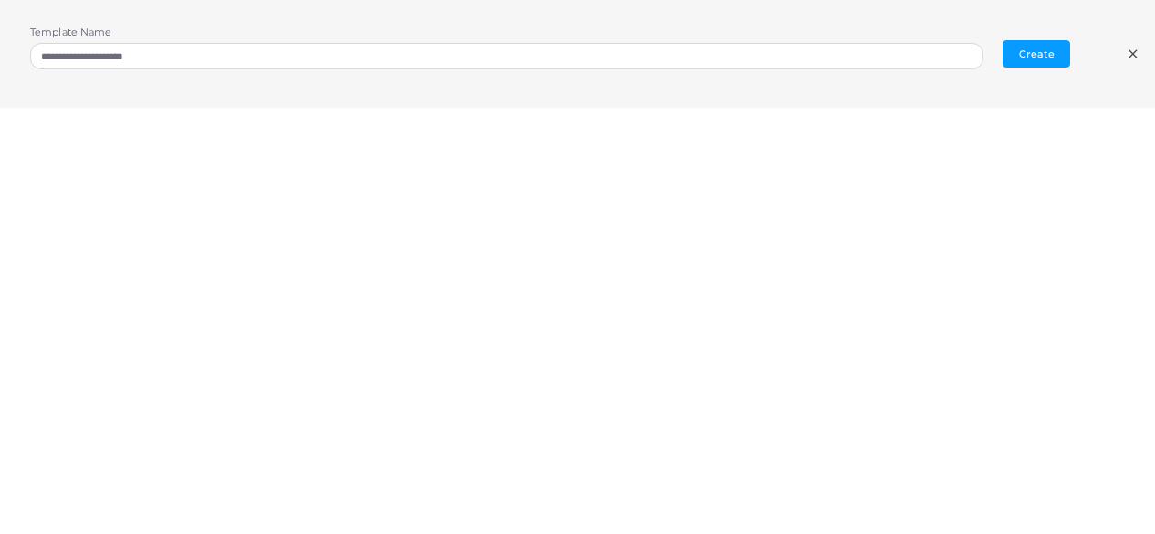
scroll to position [5, 0]
click at [1133, 61] on icon at bounding box center [1133, 54] width 15 height 15
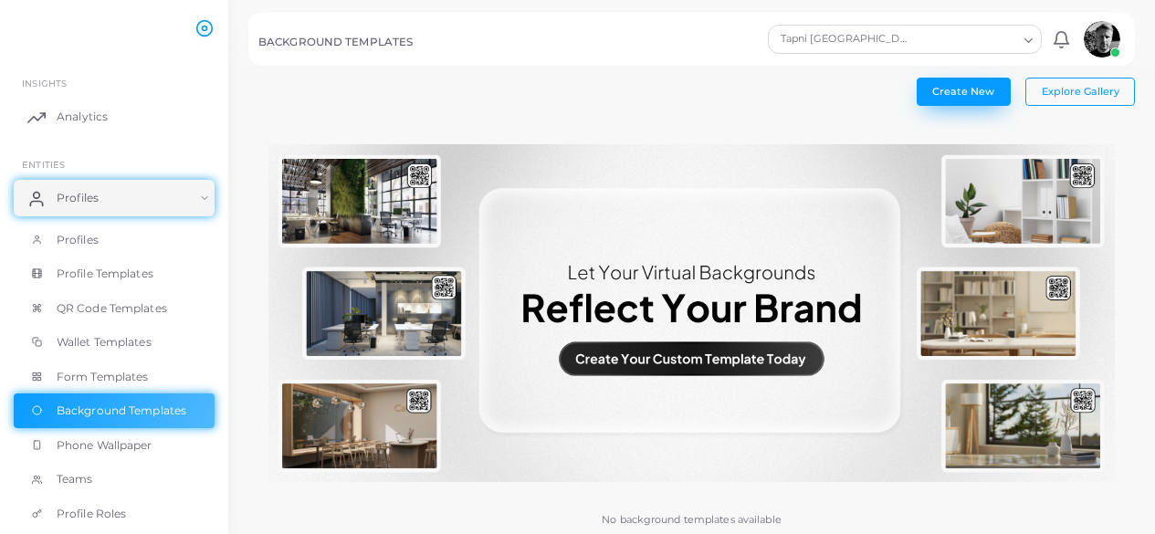
click at [975, 94] on span "Create New" at bounding box center [964, 91] width 62 height 13
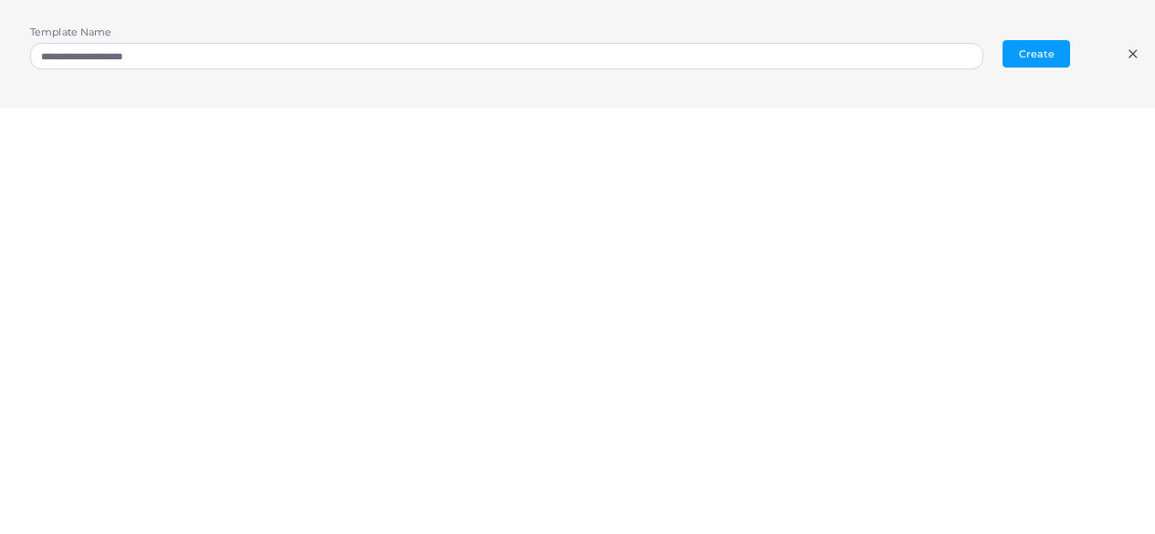
scroll to position [58, 0]
click at [1086, 107] on div "**********" at bounding box center [577, 54] width 1155 height 108
click at [1133, 54] on line at bounding box center [1133, 53] width 7 height 7
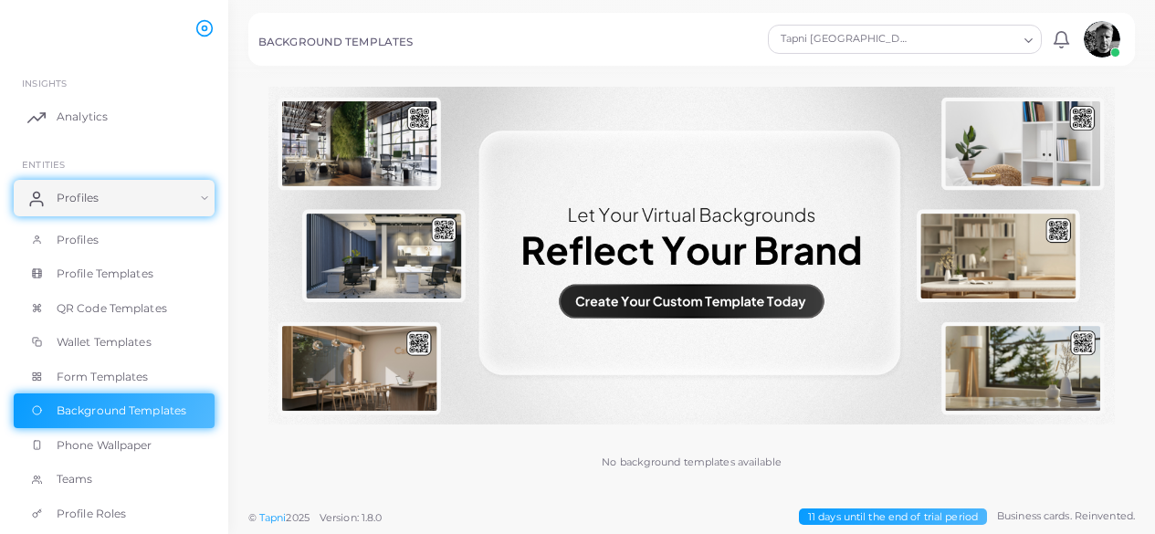
scroll to position [0, 0]
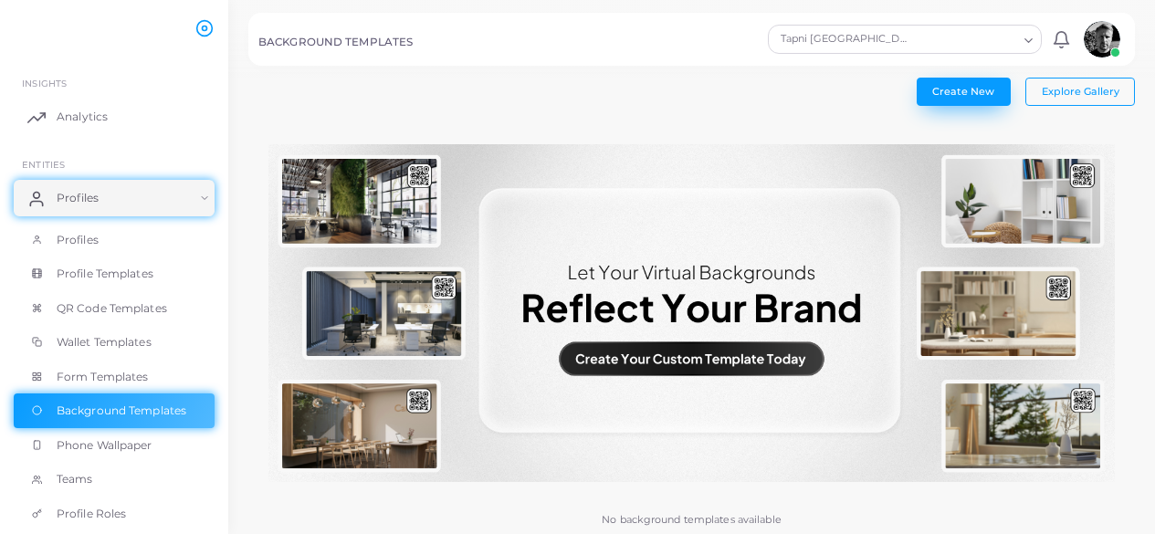
click at [949, 90] on span "Create New" at bounding box center [964, 91] width 62 height 13
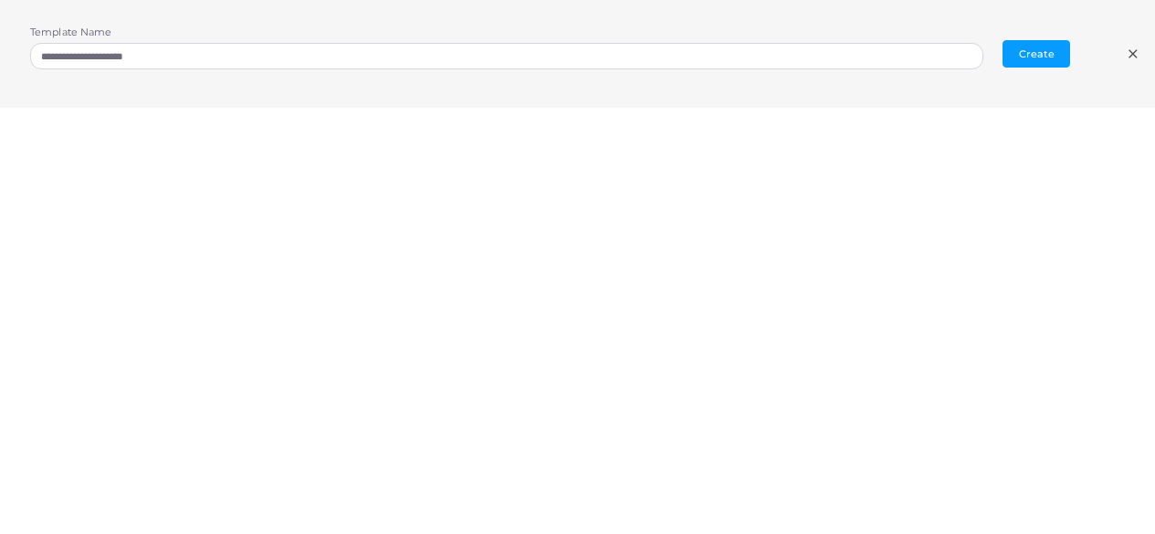
click at [1133, 54] on line at bounding box center [1133, 53] width 7 height 7
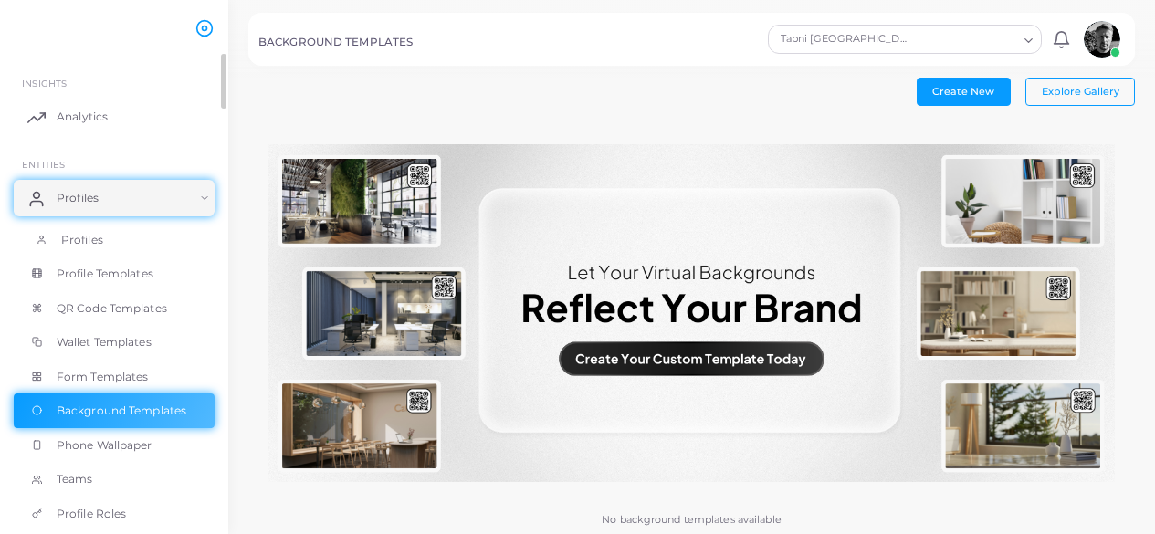
click at [67, 242] on span "Profiles" at bounding box center [82, 240] width 42 height 16
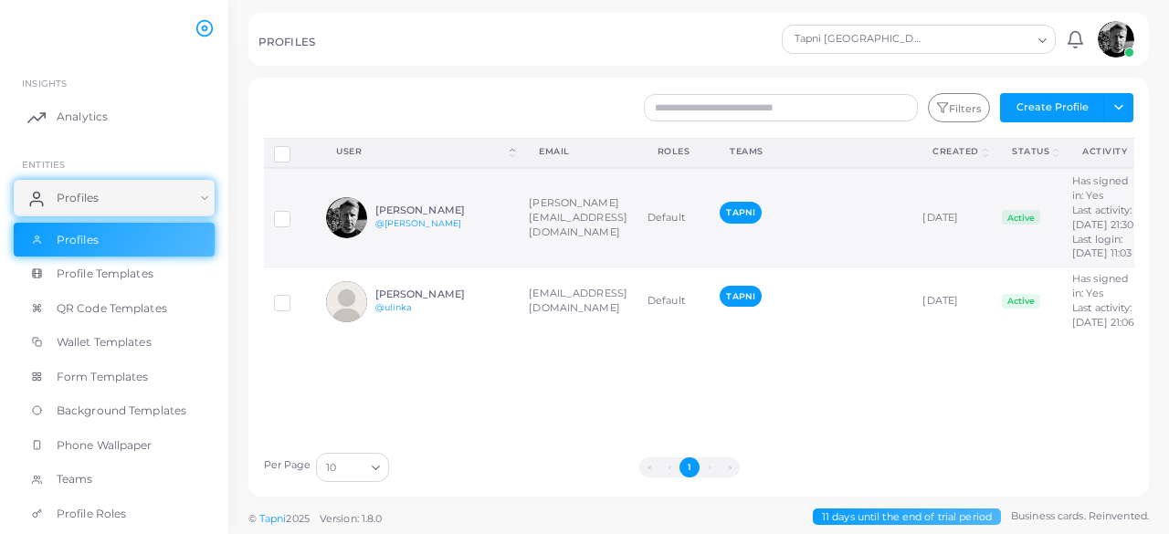
click at [762, 223] on span "TAPNI" at bounding box center [741, 212] width 42 height 21
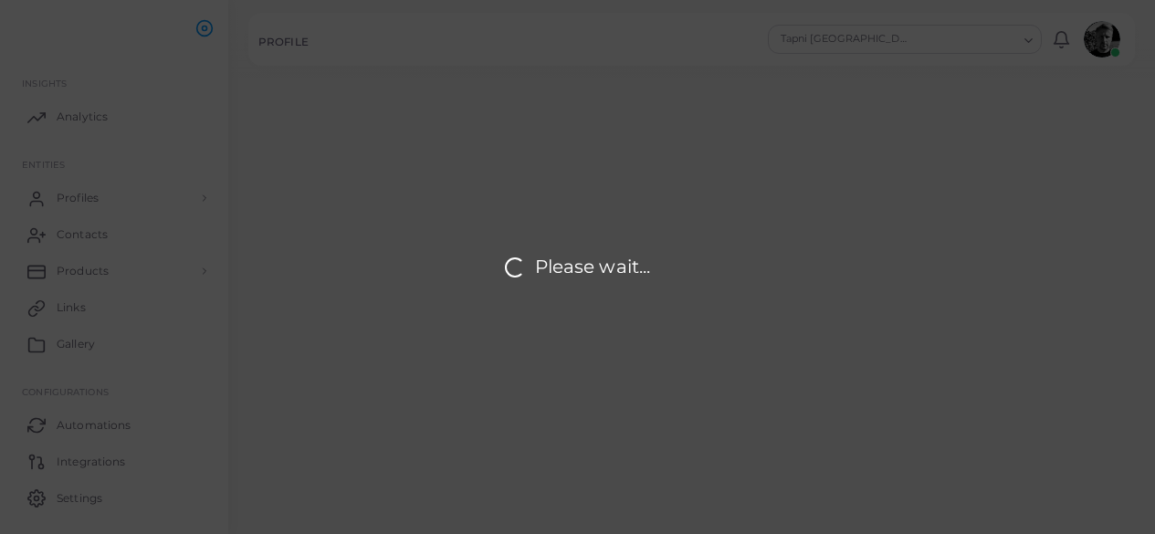
type input "**********"
type textarea "**********"
type input "**********"
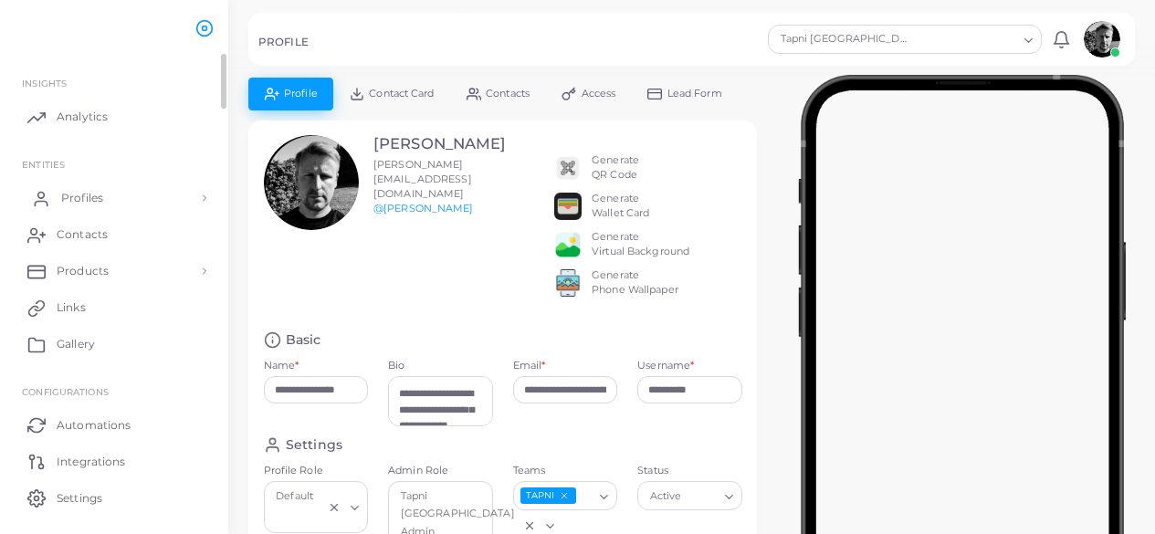
click at [76, 200] on span "Profiles" at bounding box center [82, 198] width 42 height 16
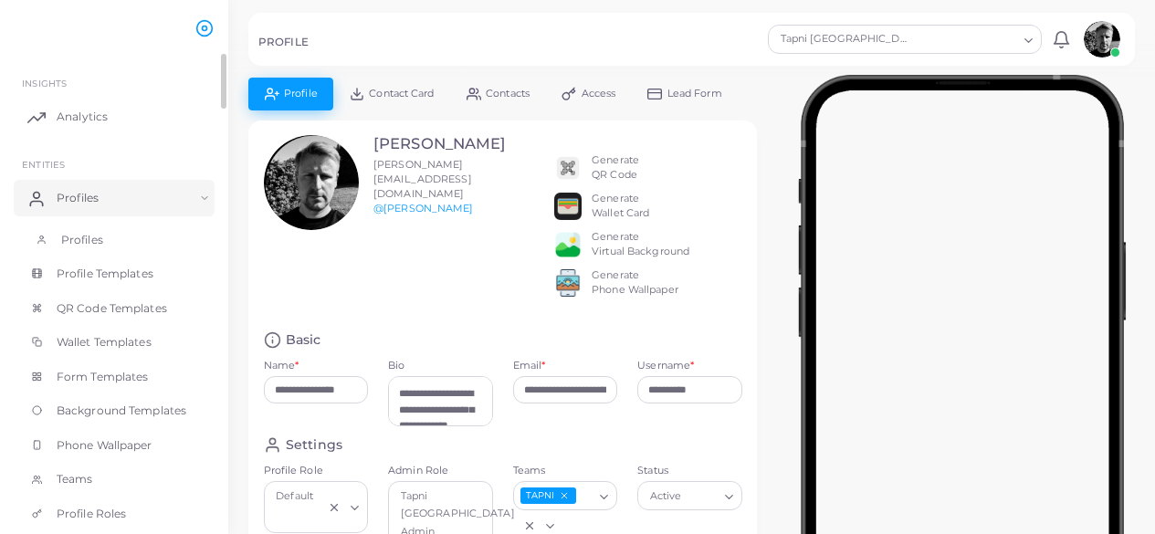
click at [67, 246] on span "Profiles" at bounding box center [82, 240] width 42 height 16
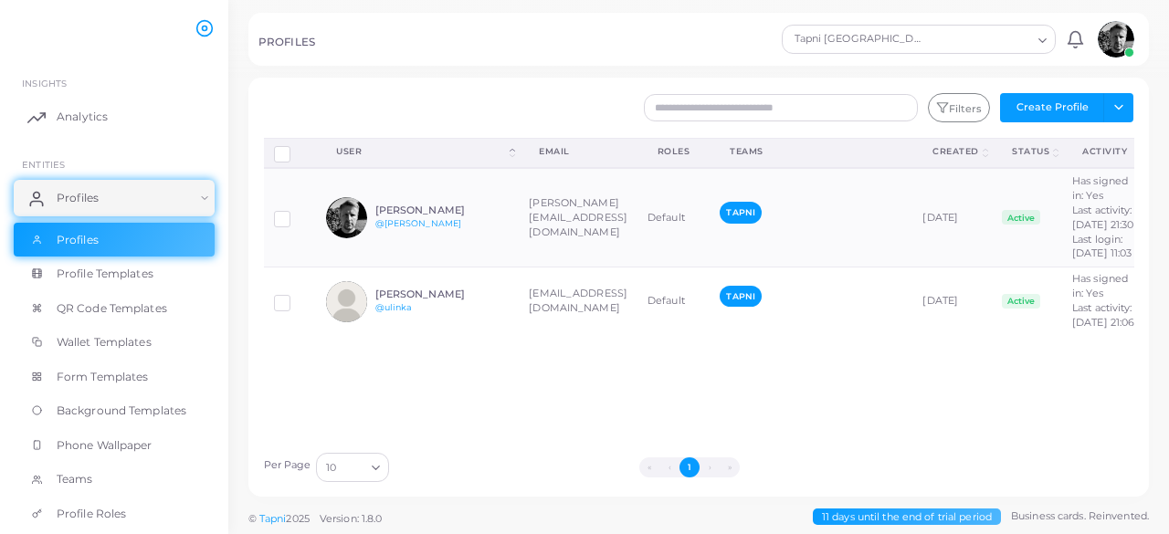
click at [785, 153] on div "Teams" at bounding box center [811, 151] width 163 height 13
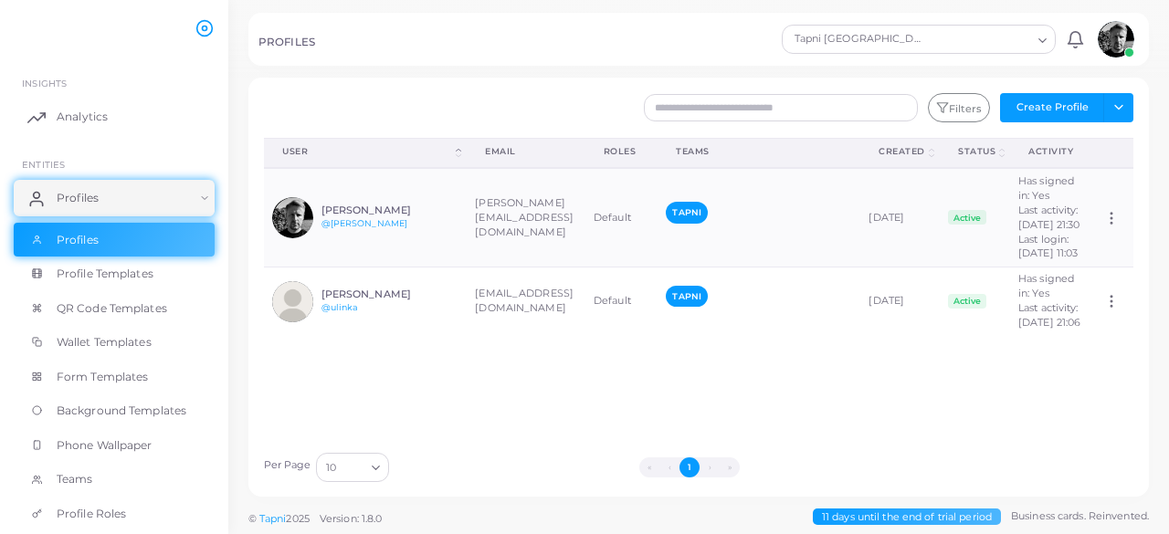
scroll to position [0, 143]
click at [1124, 416] on div "Disconnect Profiles Delete Profile Show Selections Download QRs User (Click to …" at bounding box center [699, 290] width 890 height 305
click at [1126, 416] on div "Disconnect Profiles Delete Profile Show Selections Download QRs User (Click to …" at bounding box center [699, 290] width 890 height 305
click at [1129, 416] on div "Disconnect Profiles Delete Profile Show Selections Download QRs User (Click to …" at bounding box center [699, 290] width 890 height 305
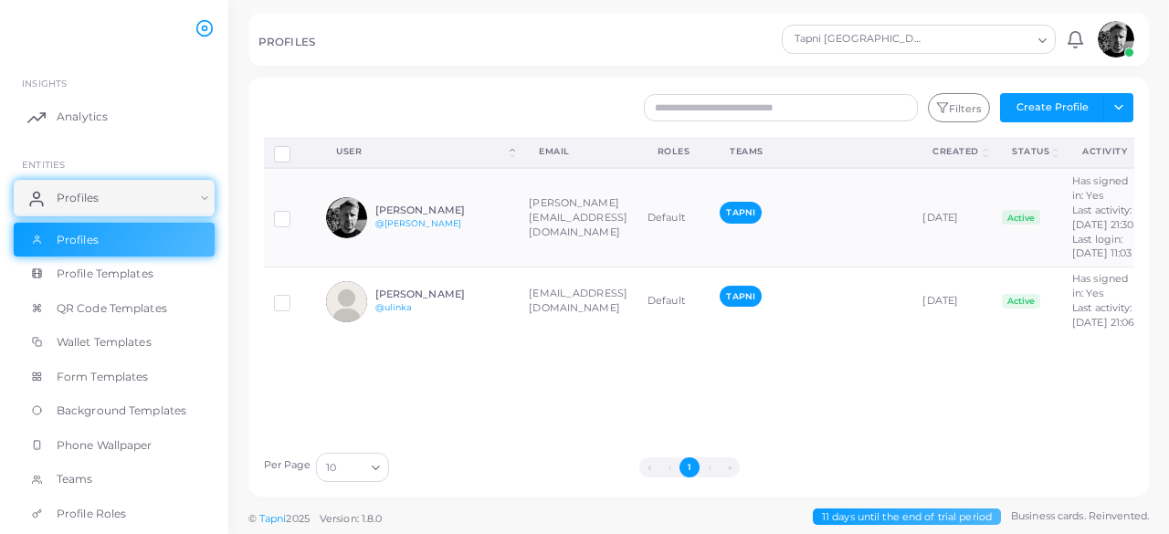
click at [1116, 522] on span "Business cards. Reinvented." at bounding box center [1080, 517] width 138 height 16
click at [61, 515] on span "Profile Roles" at bounding box center [95, 514] width 69 height 16
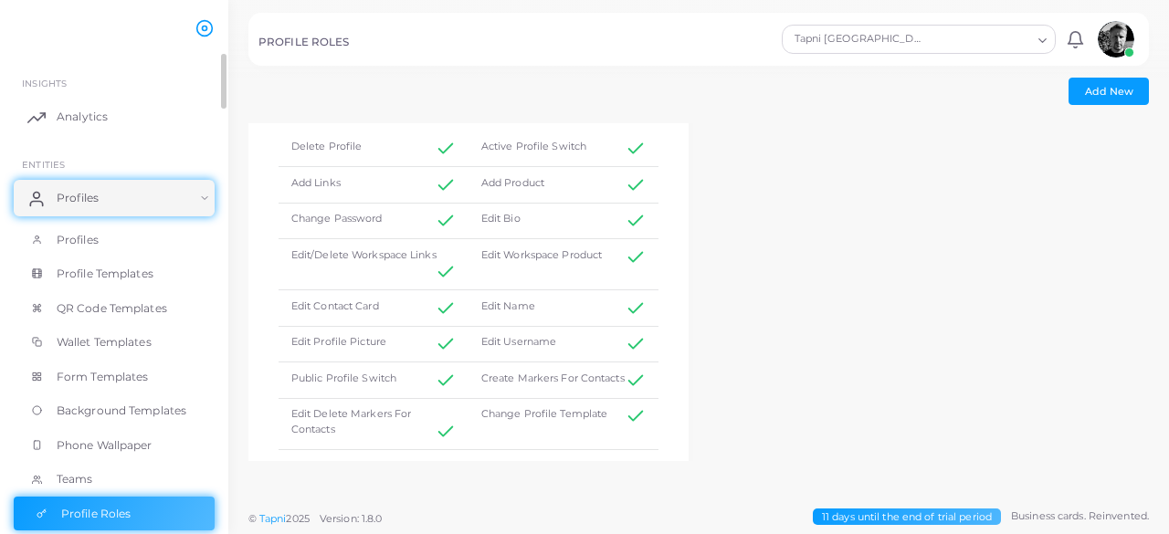
scroll to position [120, 0]
click at [77, 481] on span "Teams" at bounding box center [79, 479] width 37 height 16
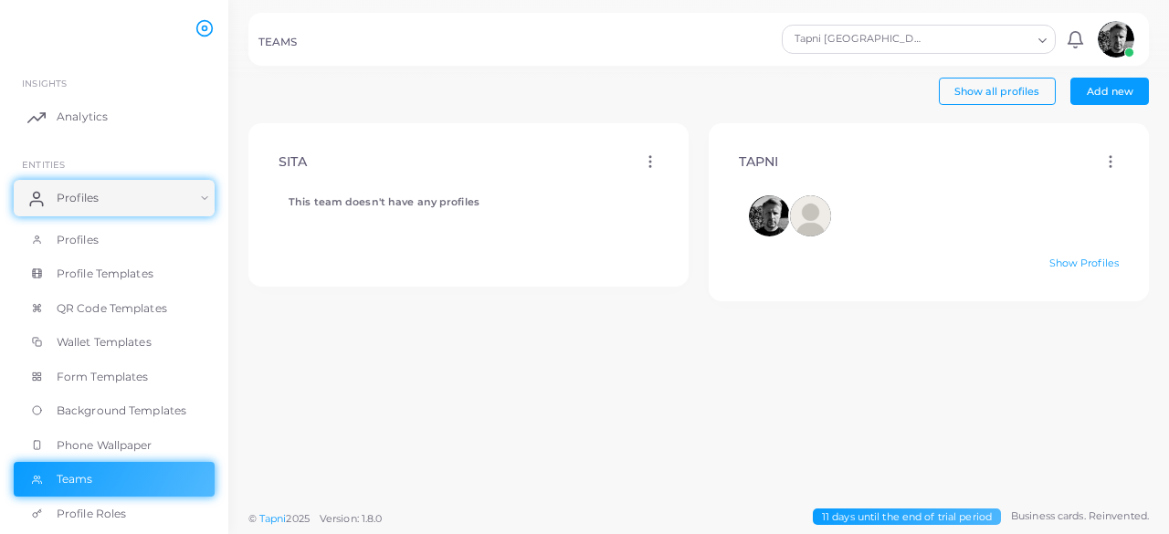
click at [522, 180] on div "SITA Edit Delete" at bounding box center [469, 162] width 410 height 47
click at [393, 187] on div "This team doesn't have any profiles" at bounding box center [469, 215] width 380 height 61
click at [649, 157] on circle at bounding box center [650, 157] width 2 height 2
click at [684, 181] on span "Edit" at bounding box center [690, 180] width 19 height 15
type input "****"
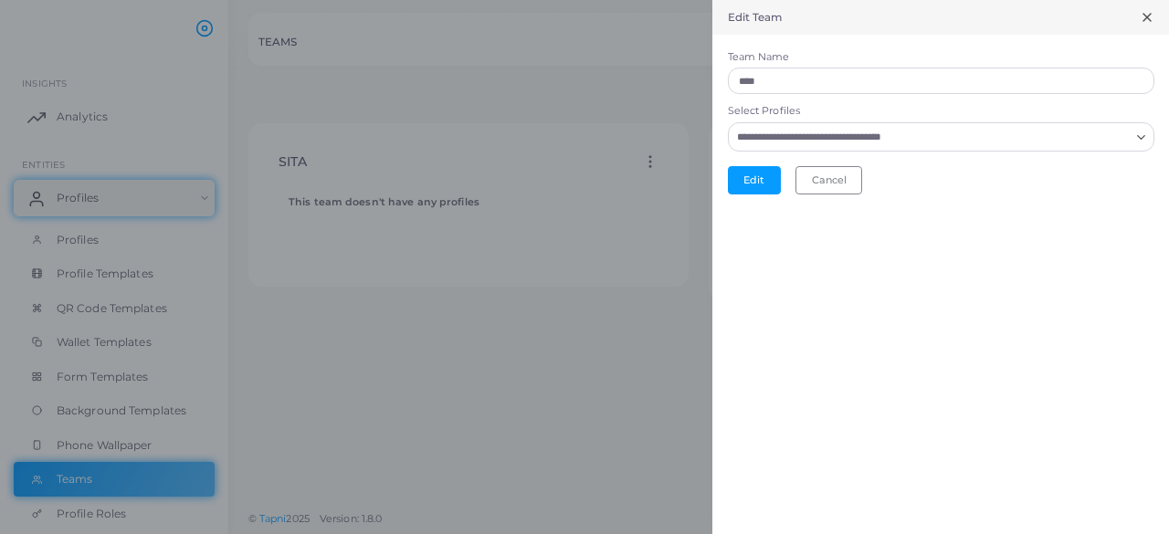
click at [596, 347] on div at bounding box center [584, 267] width 1169 height 534
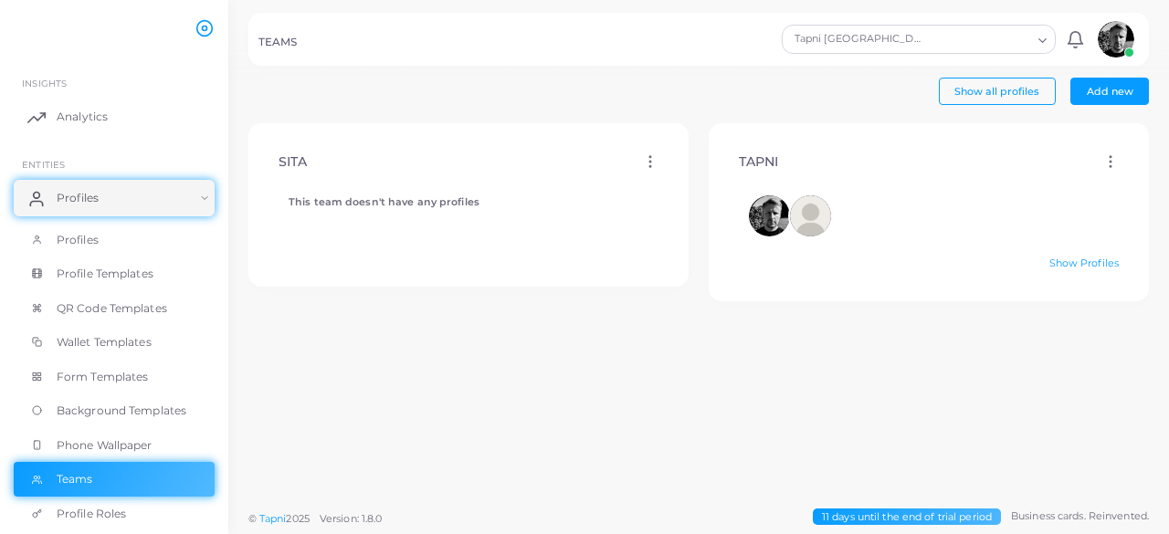
click at [649, 157] on circle at bounding box center [650, 157] width 2 height 2
click at [692, 178] on span "Edit" at bounding box center [690, 180] width 19 height 15
type input "****"
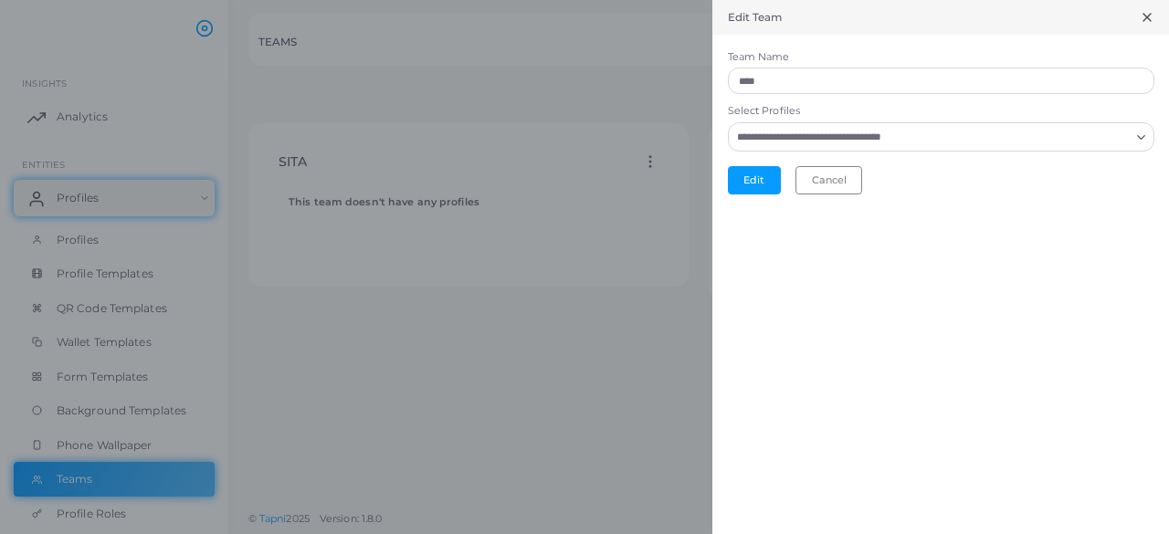
click at [1117, 145] on input "Select Profiles" at bounding box center [930, 137] width 399 height 20
click at [1120, 134] on input "Select Profiles" at bounding box center [930, 137] width 399 height 20
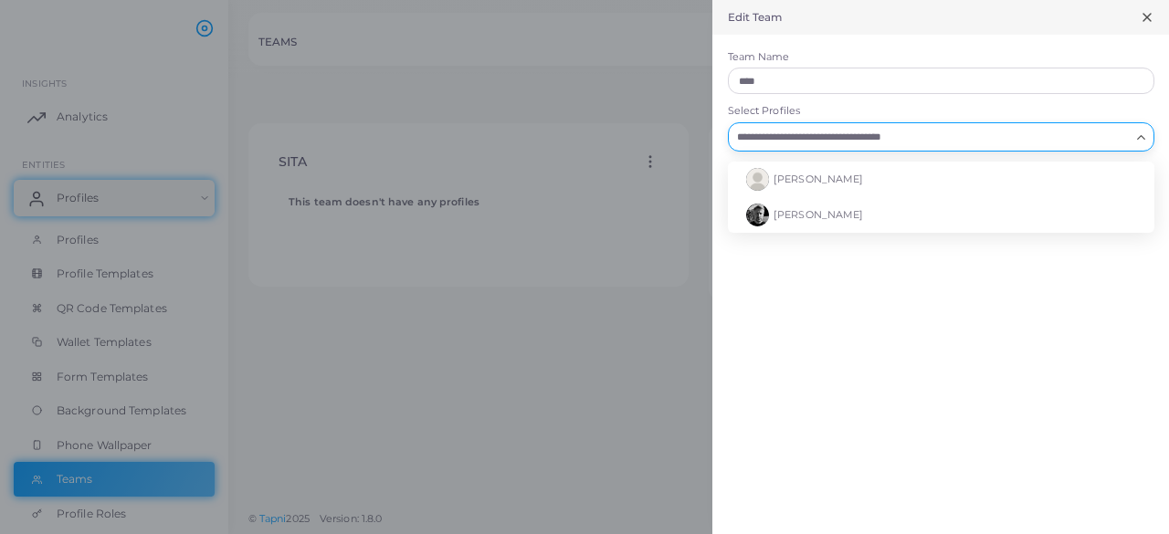
click at [1147, 142] on icon "Search for option" at bounding box center [1141, 138] width 14 height 14
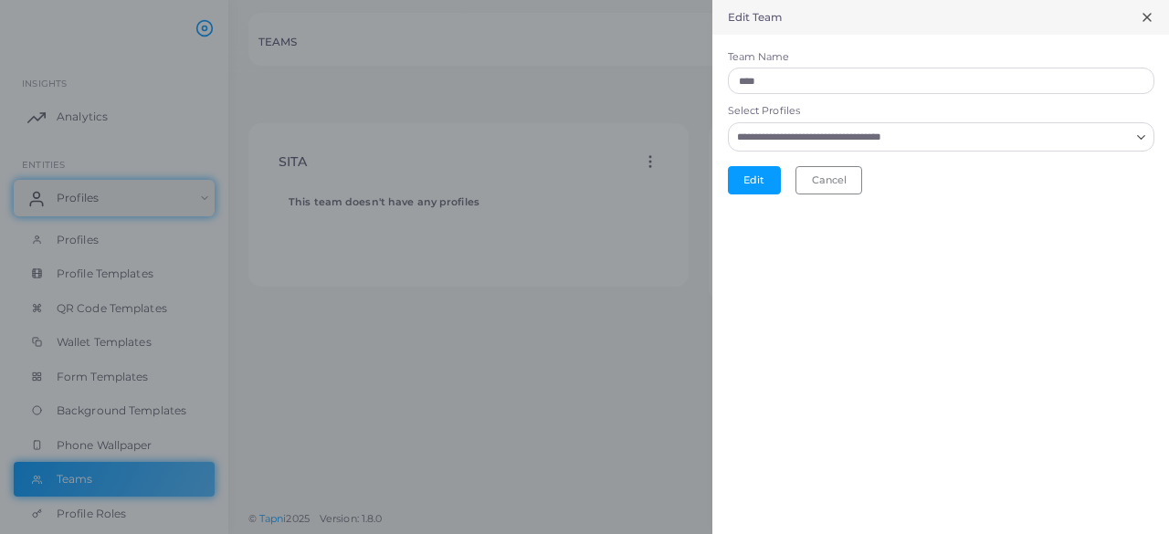
click at [1122, 141] on input "Select Profiles" at bounding box center [930, 137] width 399 height 20
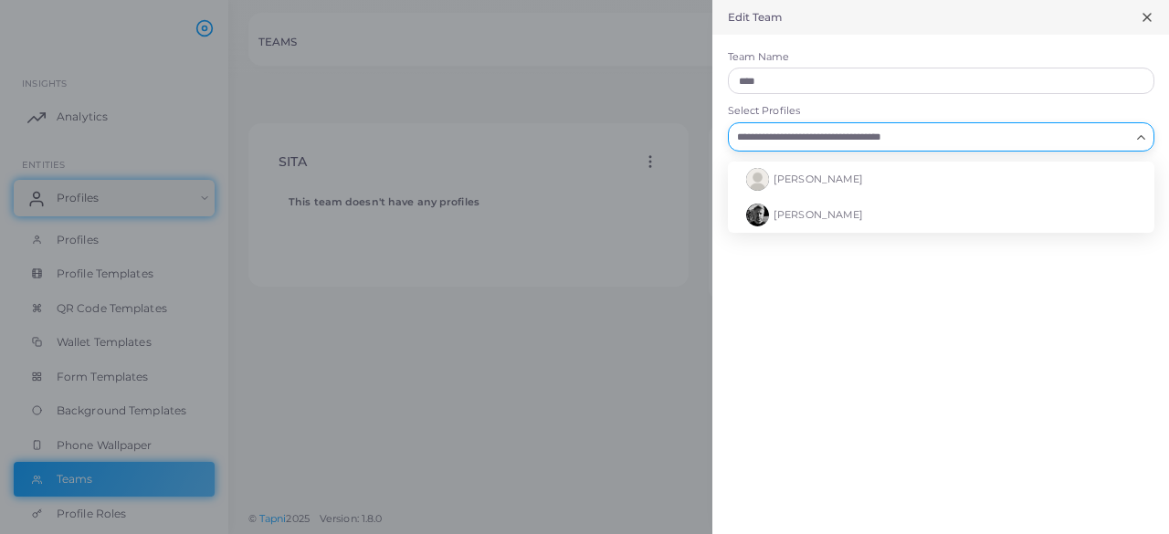
click at [1125, 334] on div "Edit Team Team Name **** Select Profiles Loading... [PERSON_NAME] [PERSON_NAME]…" at bounding box center [940, 267] width 457 height 534
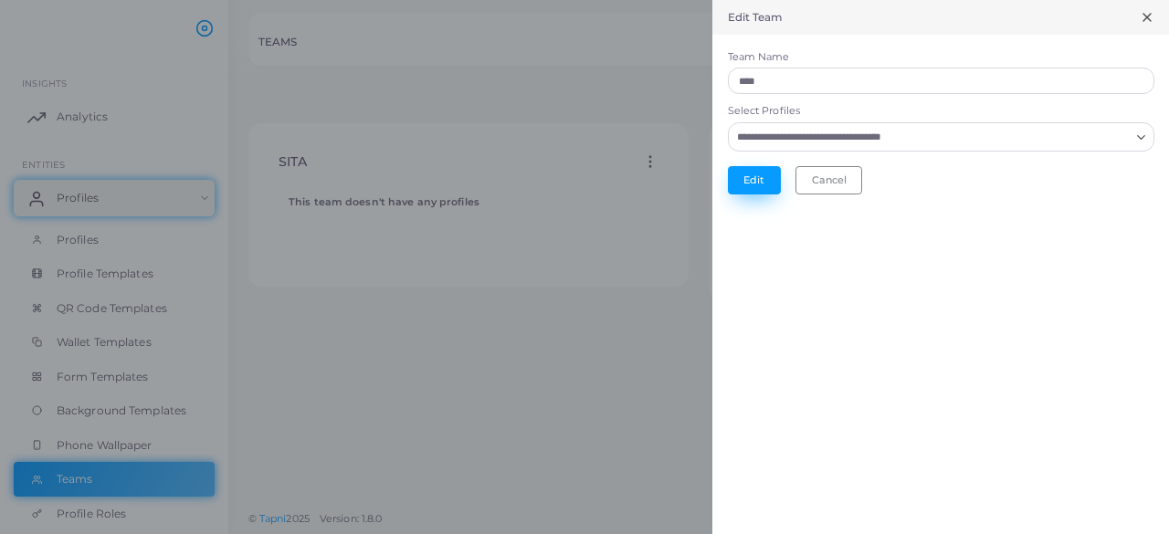
click at [748, 178] on button "Edit" at bounding box center [754, 179] width 53 height 27
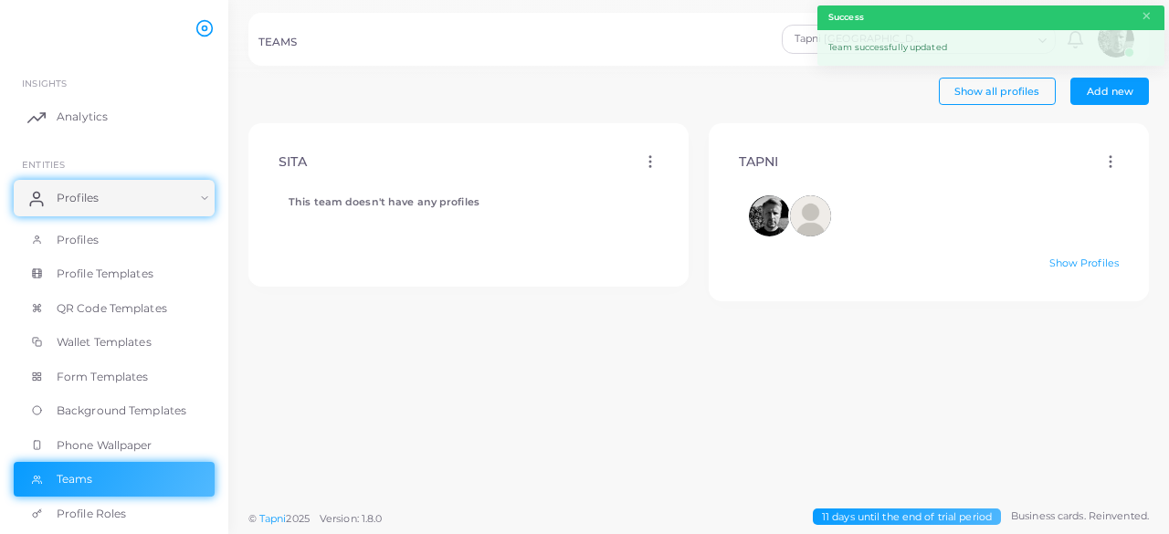
click at [1023, 96] on span "Show all profiles" at bounding box center [996, 91] width 85 height 13
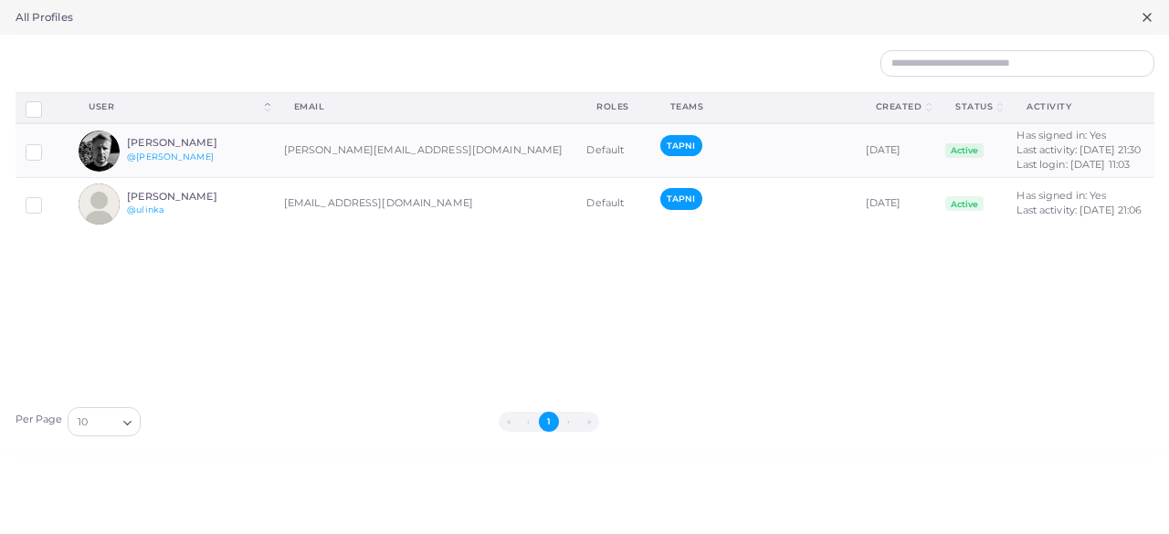
click at [1150, 23] on icon at bounding box center [1147, 17] width 15 height 15
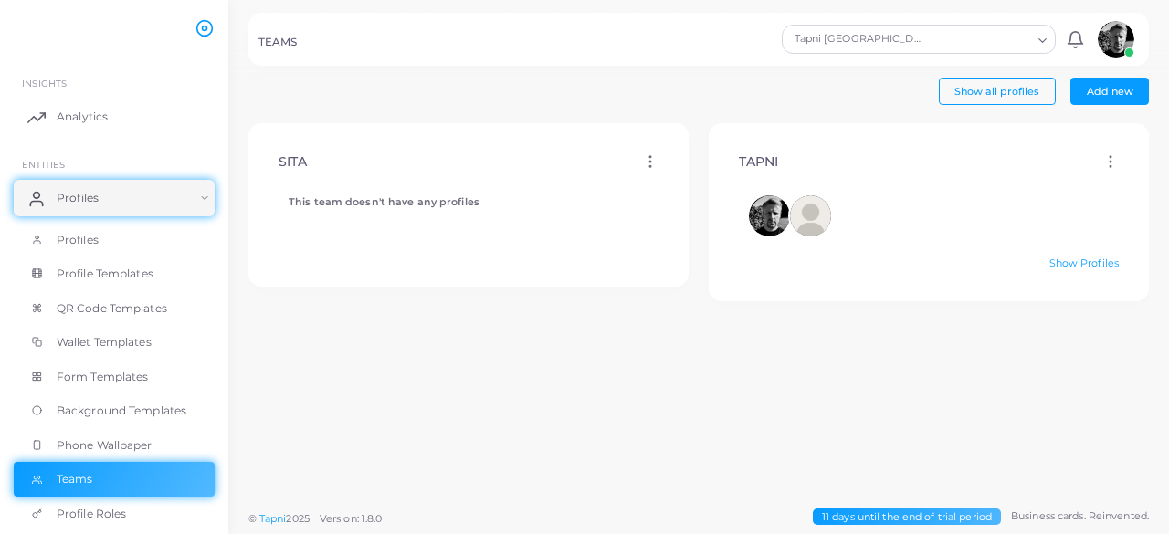
click at [438, 197] on b "This team doesn't have any profiles" at bounding box center [384, 201] width 191 height 13
click at [649, 157] on circle at bounding box center [650, 157] width 2 height 2
click at [517, 395] on div "SITA Edit Delete This team doesn't have any profiles" at bounding box center [468, 311] width 460 height 377
click at [84, 197] on span "Profiles" at bounding box center [82, 198] width 42 height 16
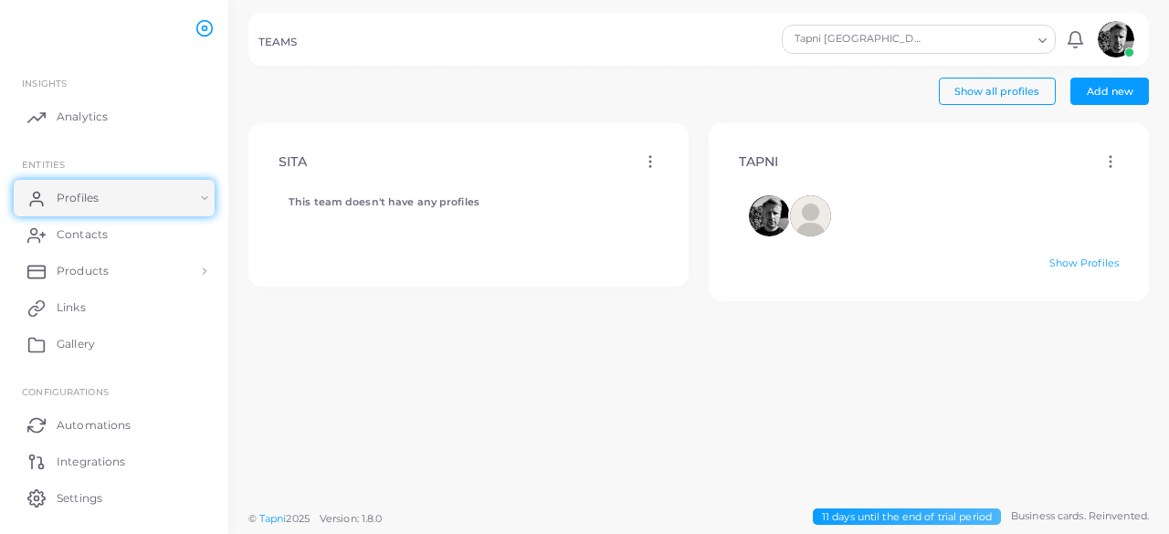
click at [642, 154] on icon at bounding box center [650, 161] width 16 height 16
click at [698, 196] on span "Delete" at bounding box center [697, 202] width 35 height 15
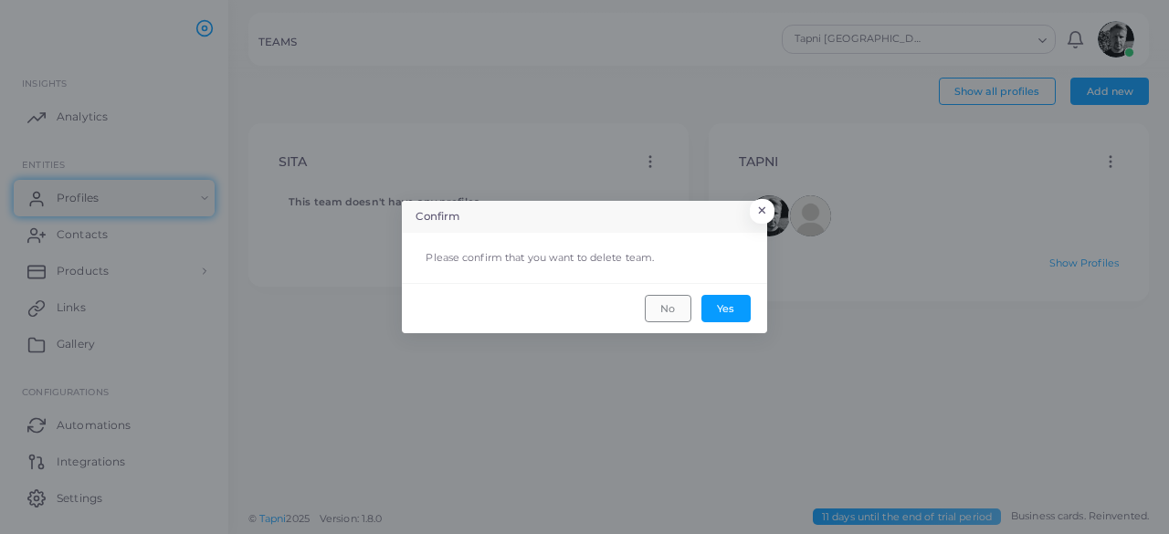
click at [657, 310] on button "No" at bounding box center [668, 308] width 47 height 27
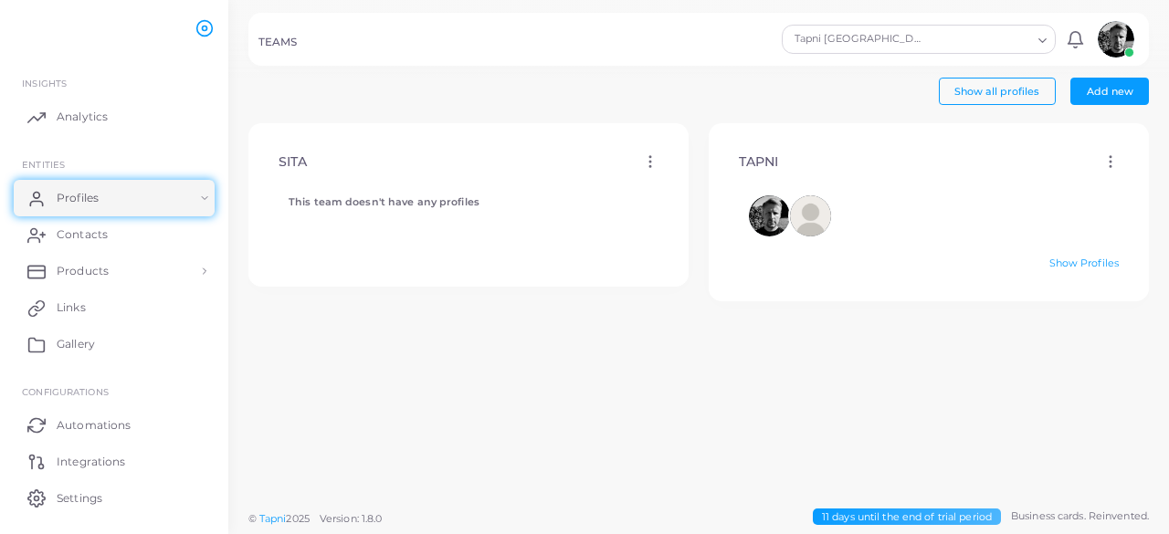
click at [649, 163] on circle at bounding box center [650, 163] width 2 height 2
click at [697, 216] on span "Delete" at bounding box center [699, 210] width 35 height 15
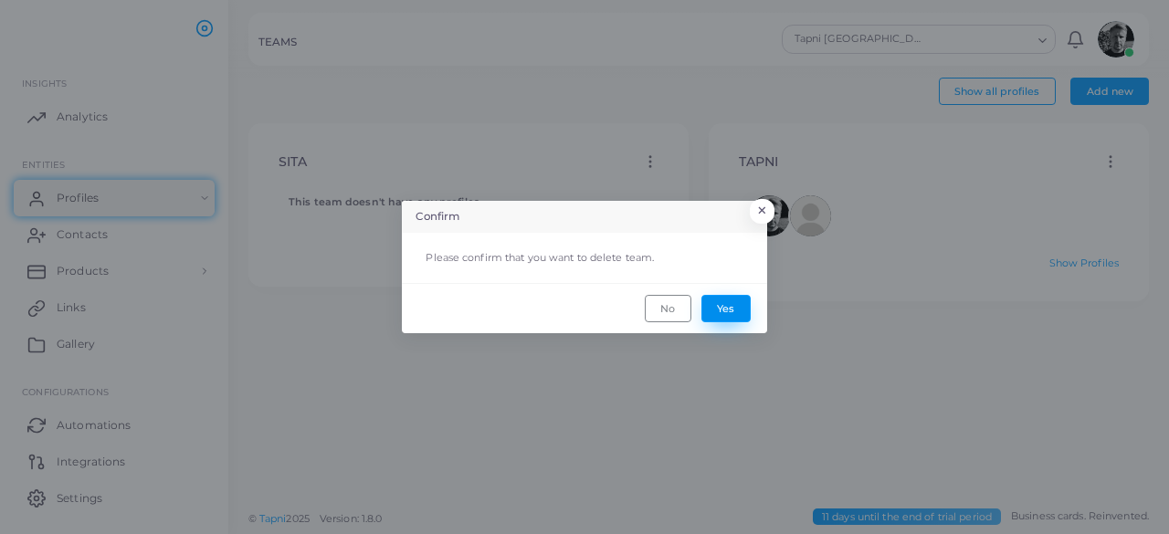
click at [730, 312] on button "Yes" at bounding box center [725, 308] width 49 height 27
